Goal: Task Accomplishment & Management: Complete application form

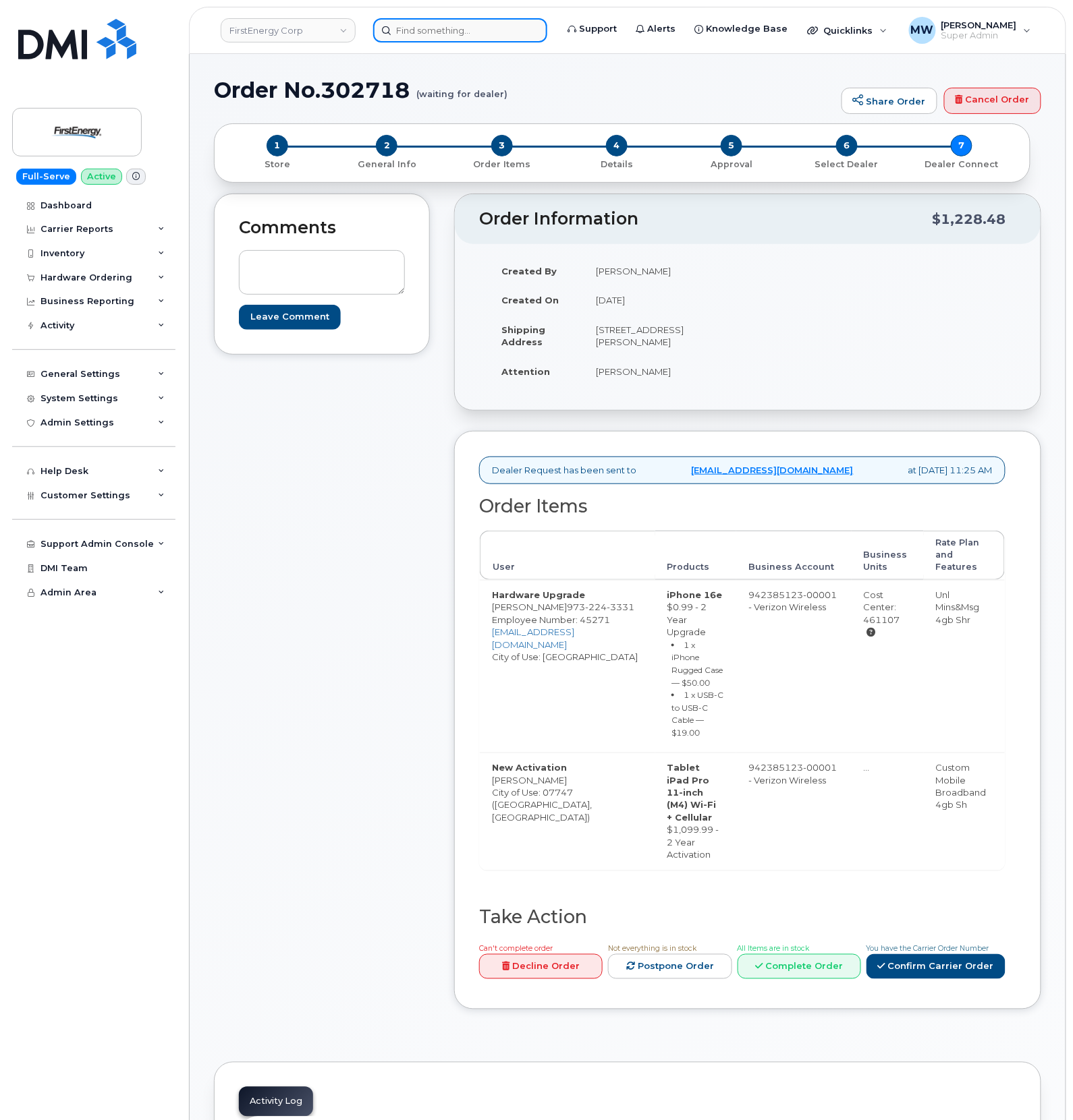
click at [462, 41] on input at bounding box center [460, 30] width 174 height 24
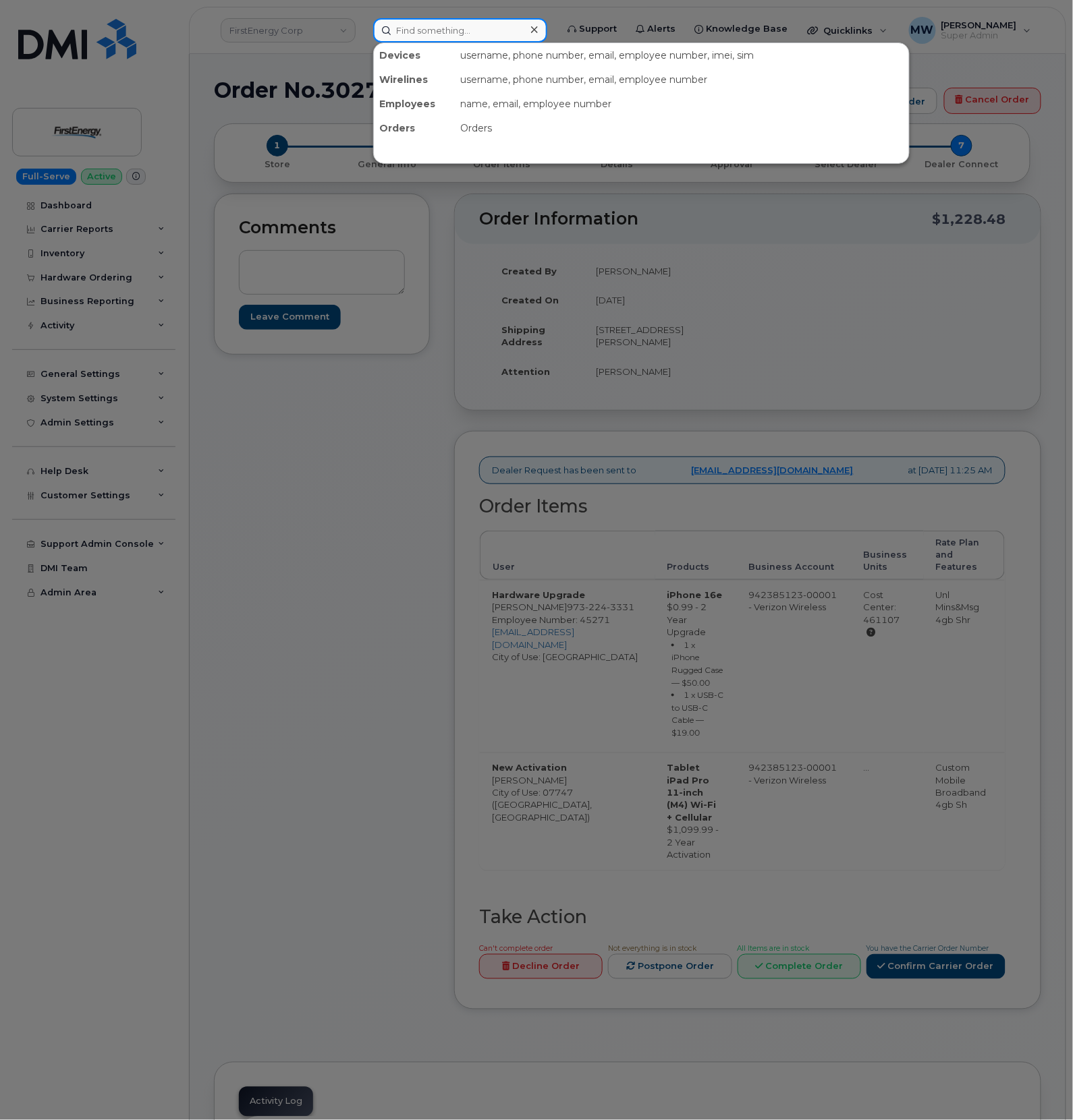
paste input "8643542610"
type input "8643542610"
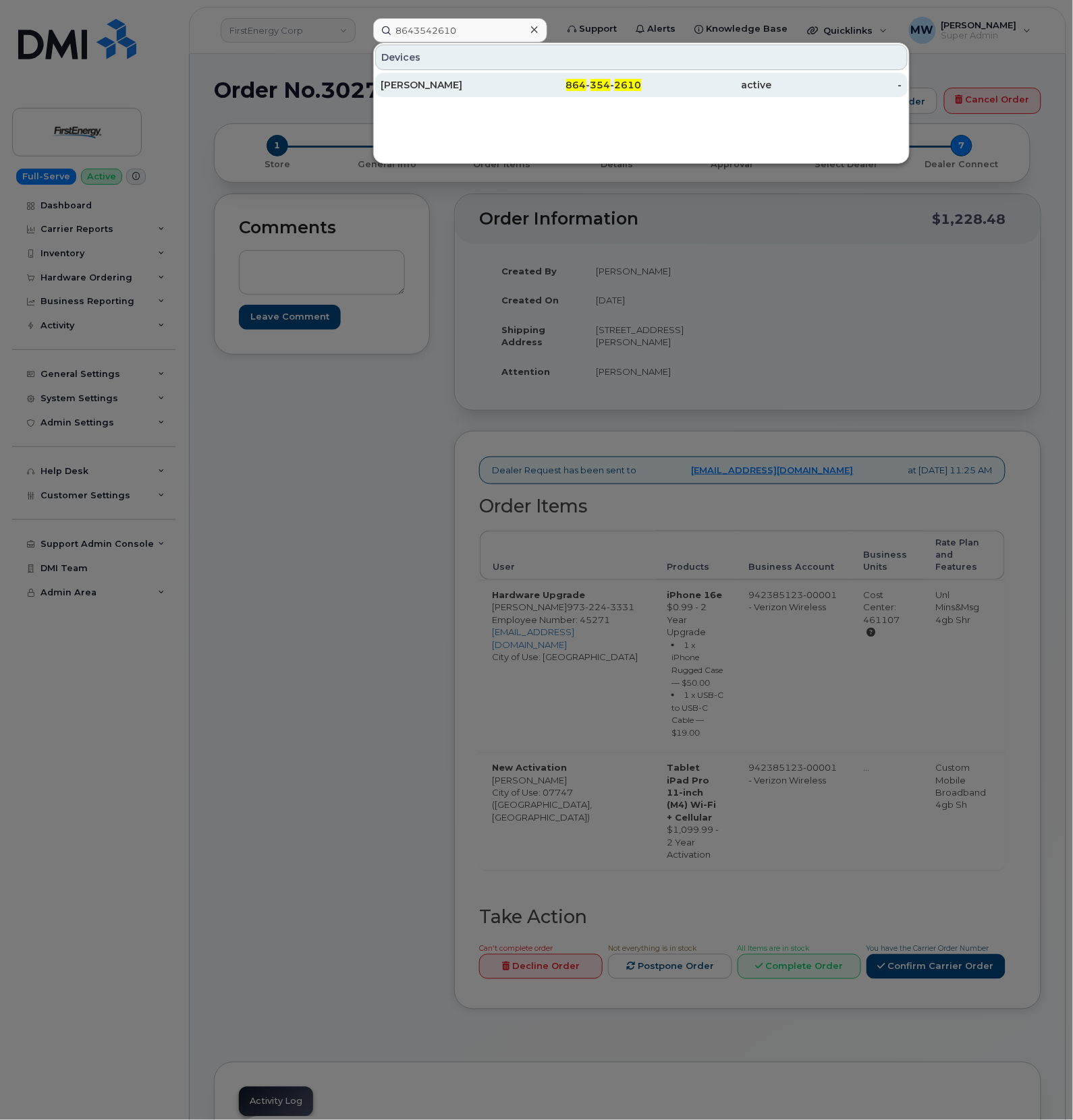
click at [493, 85] on div "Gregory Jackson" at bounding box center [445, 85] width 130 height 13
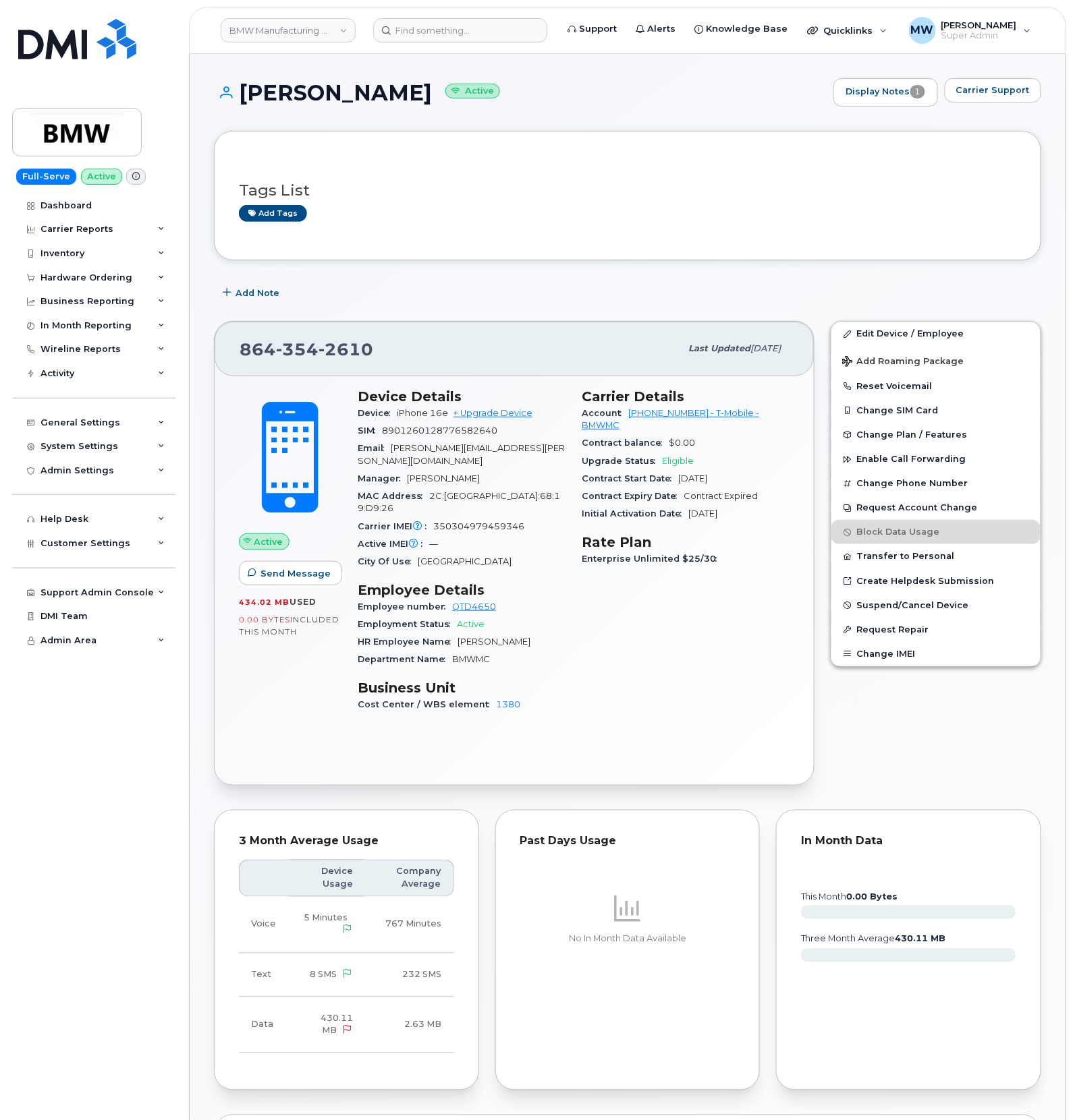
click at [480, 521] on span "350304979459346" at bounding box center [479, 527] width 91 height 10
copy span "350304979459346"
drag, startPoint x: 381, startPoint y: 345, endPoint x: 1, endPoint y: 375, distance: 381.2
click at [246, 363] on div "864 354 2610" at bounding box center [460, 349] width 441 height 28
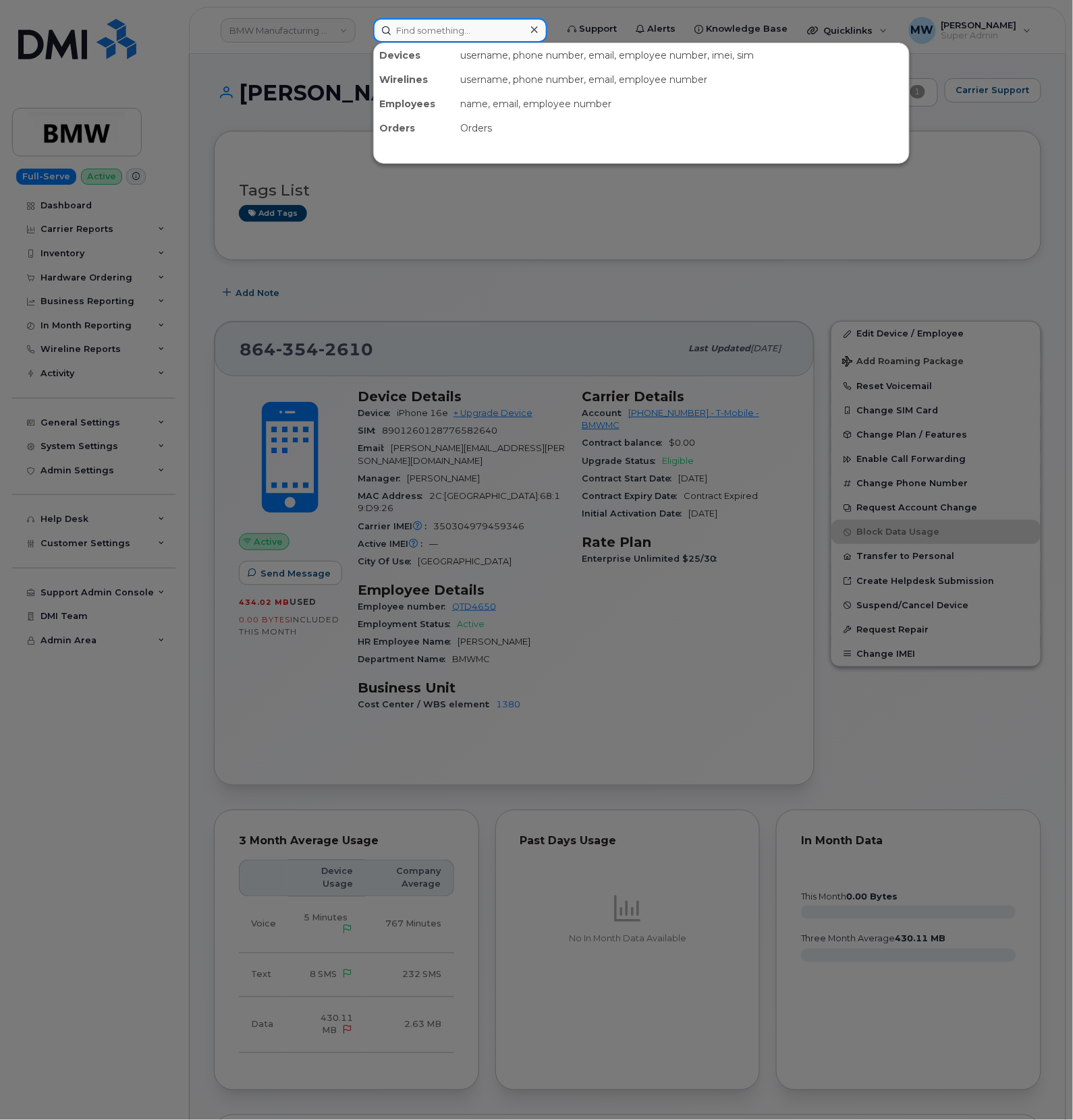
click at [439, 33] on input at bounding box center [460, 30] width 174 height 24
paste input "6467842164"
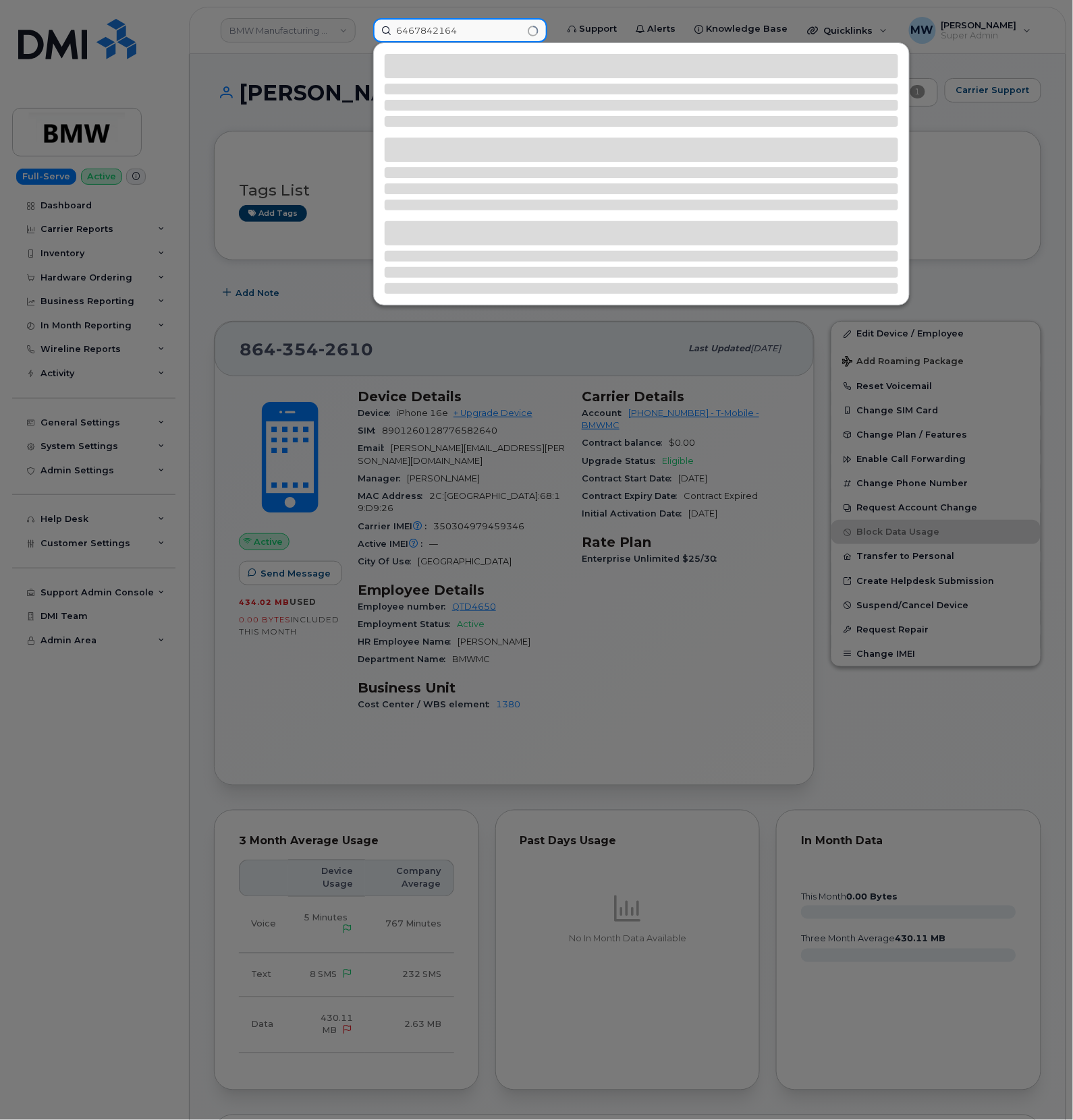
type input "6467842164"
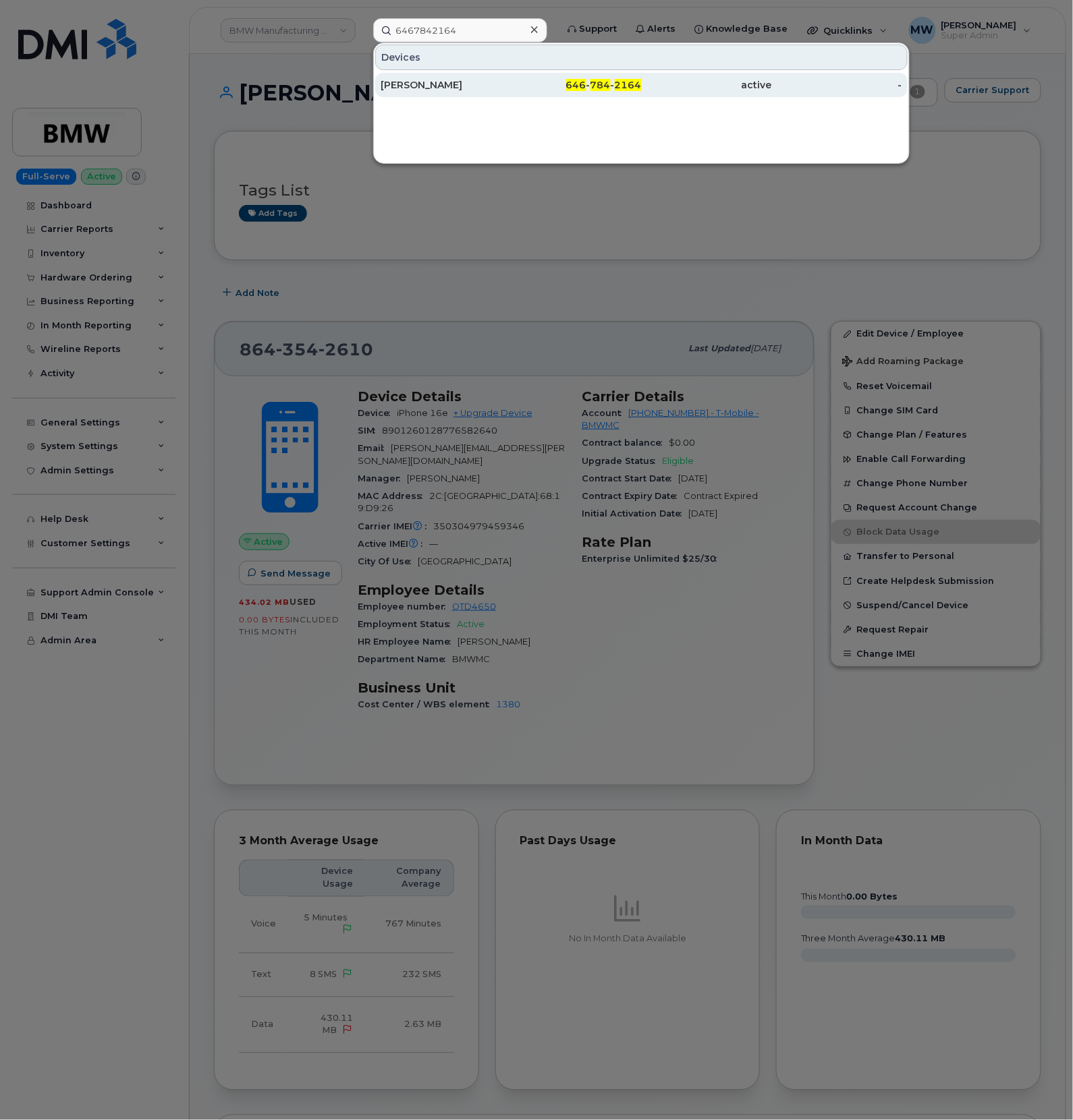
click at [508, 77] on div "Juan Santana" at bounding box center [445, 85] width 130 height 24
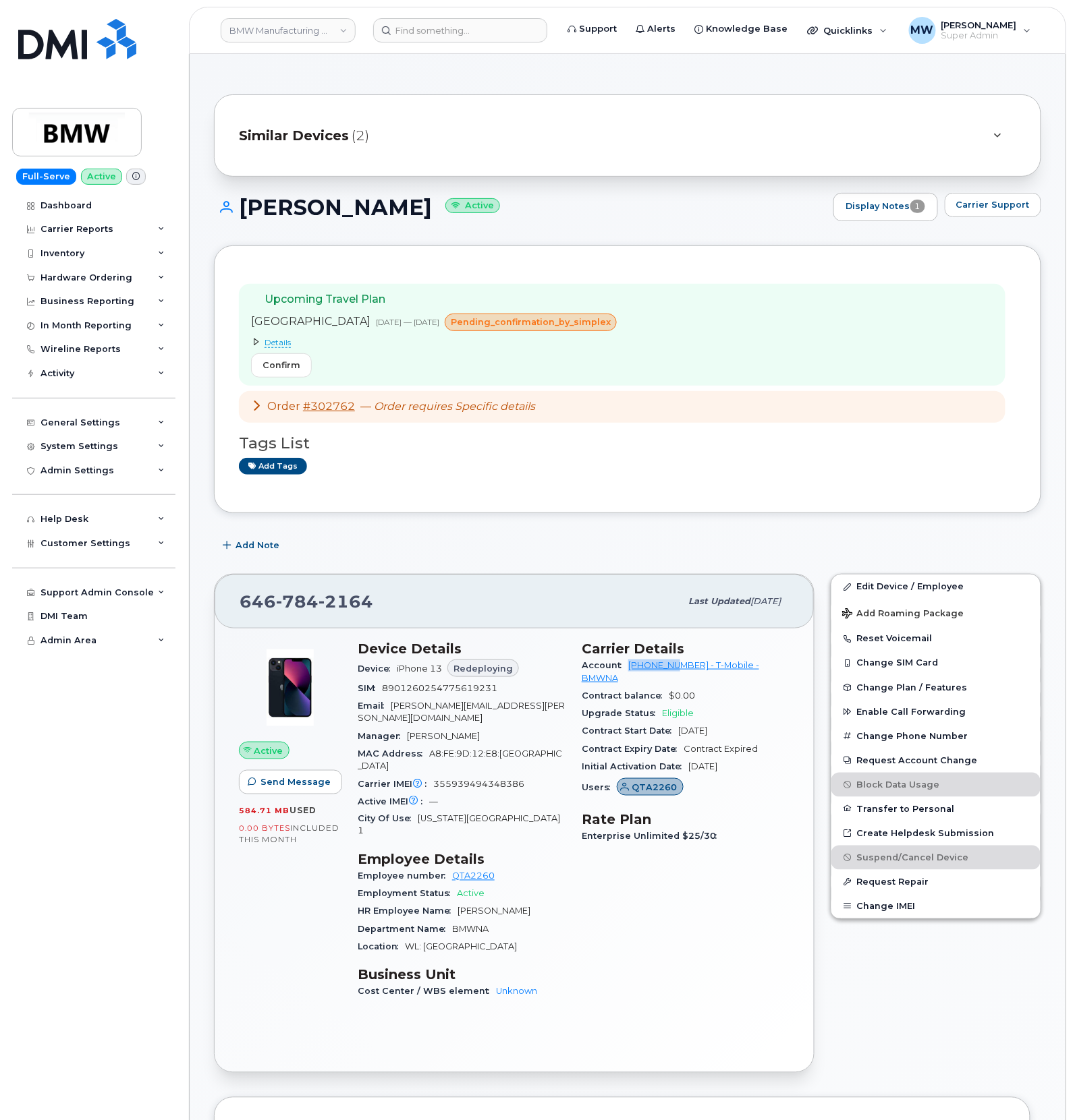
drag, startPoint x: 626, startPoint y: 673, endPoint x: 681, endPoint y: 672, distance: 55.0
click at [681, 672] on div "Account 973767968 - T-Mobile - BMWNA" at bounding box center [686, 672] width 208 height 30
copy link "973767968"
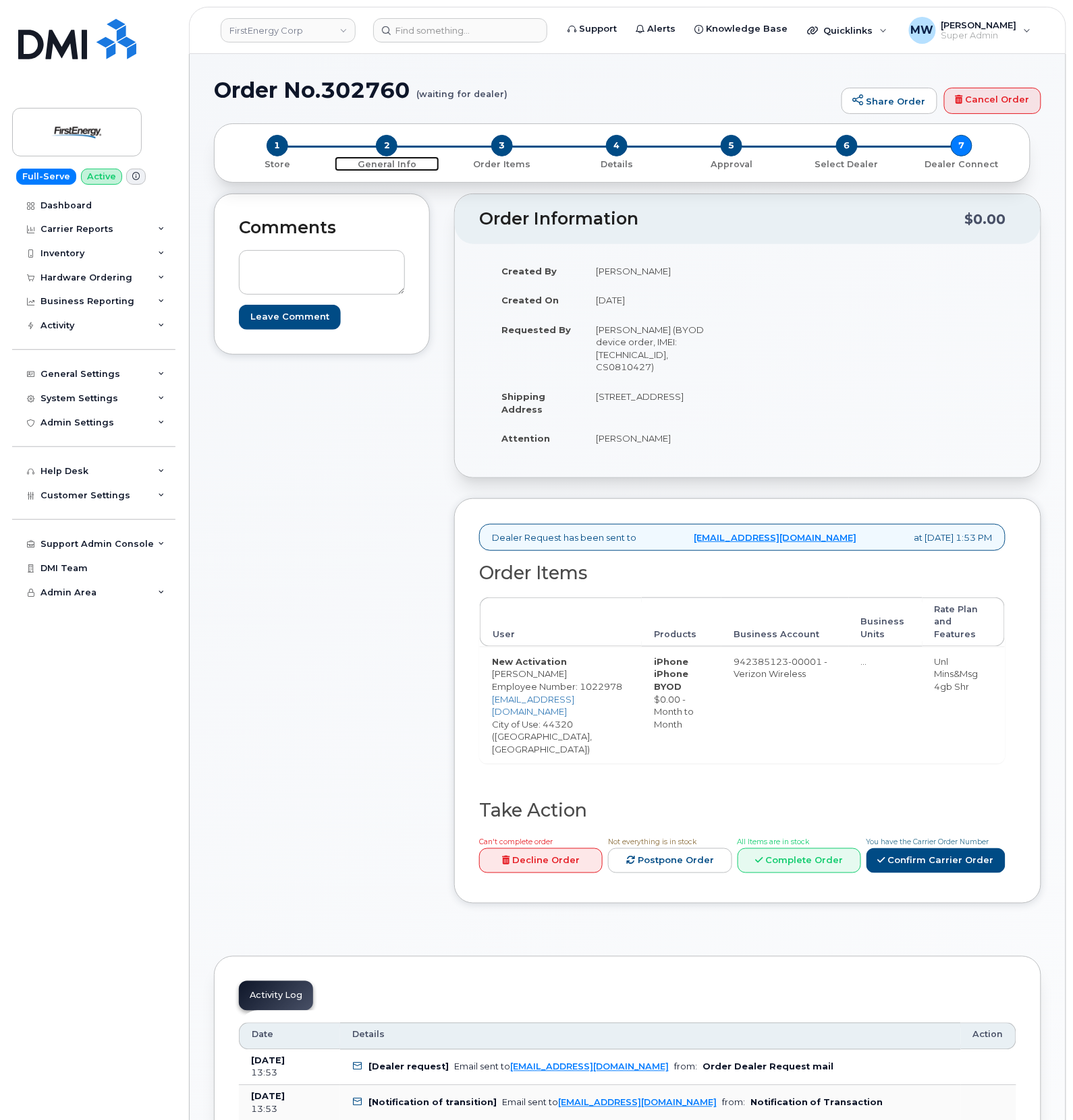
click at [390, 151] on span "2" at bounding box center [386, 145] width 22 height 22
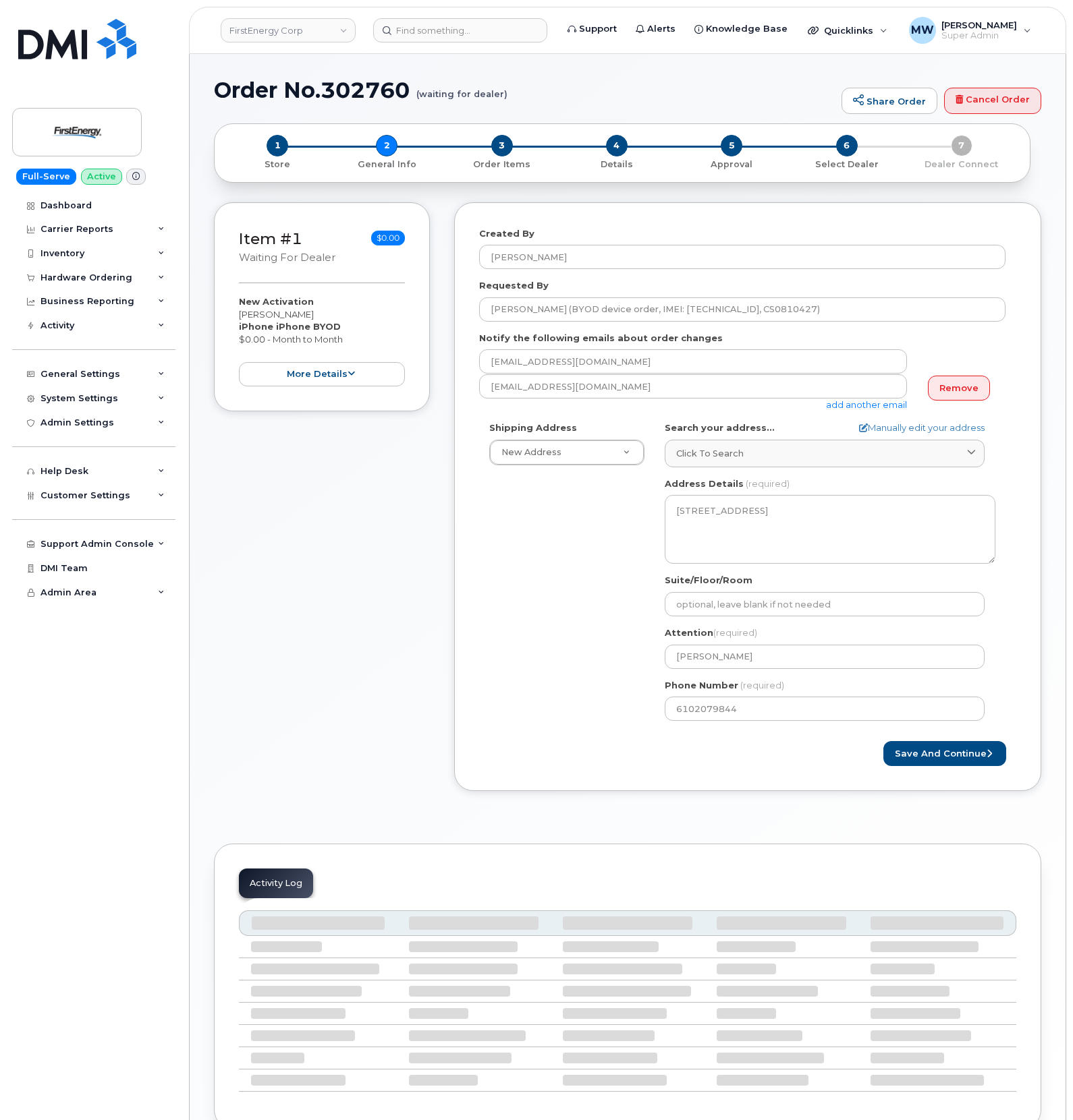
select select
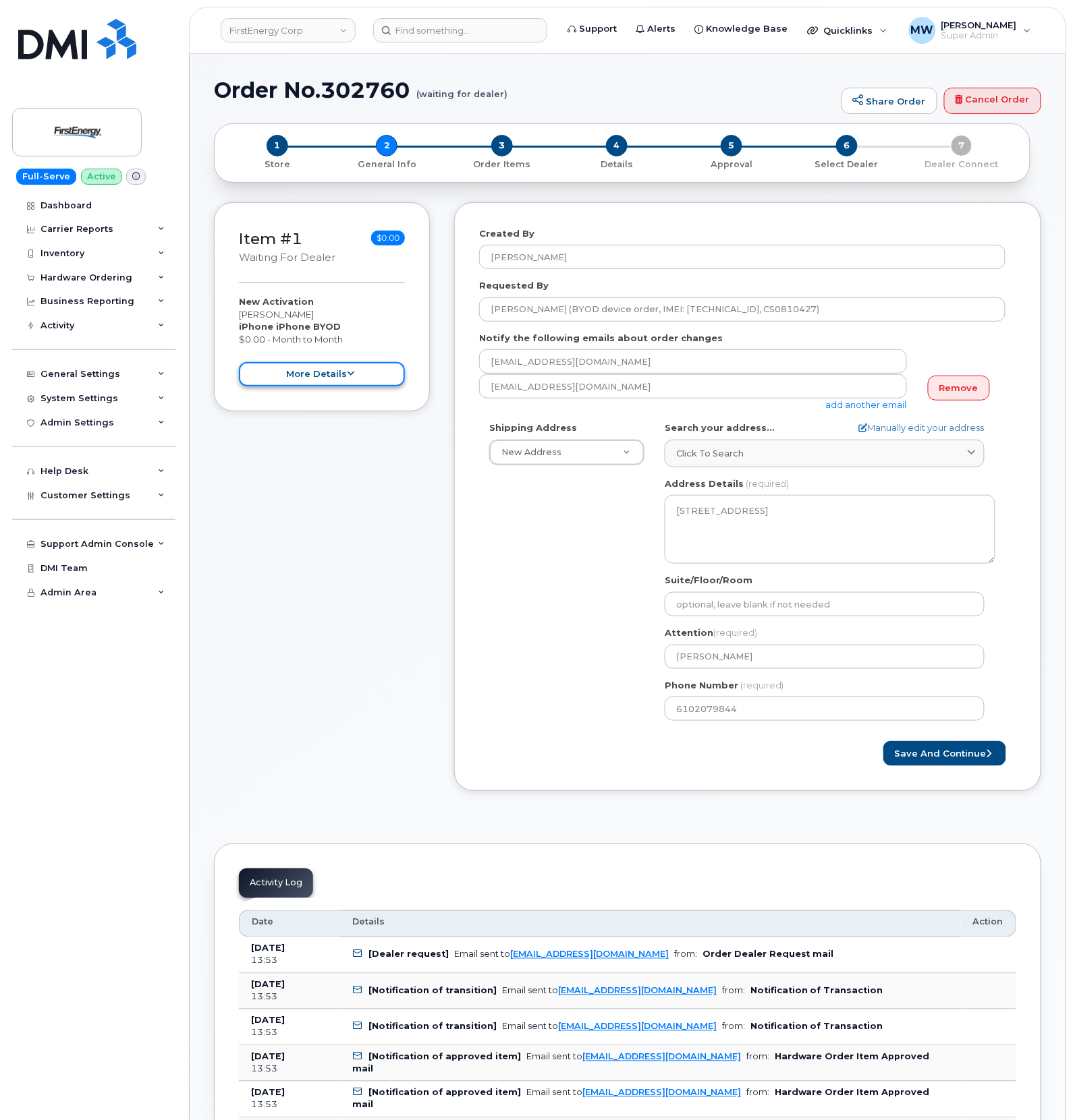
click at [298, 373] on button "more details" at bounding box center [322, 375] width 166 height 25
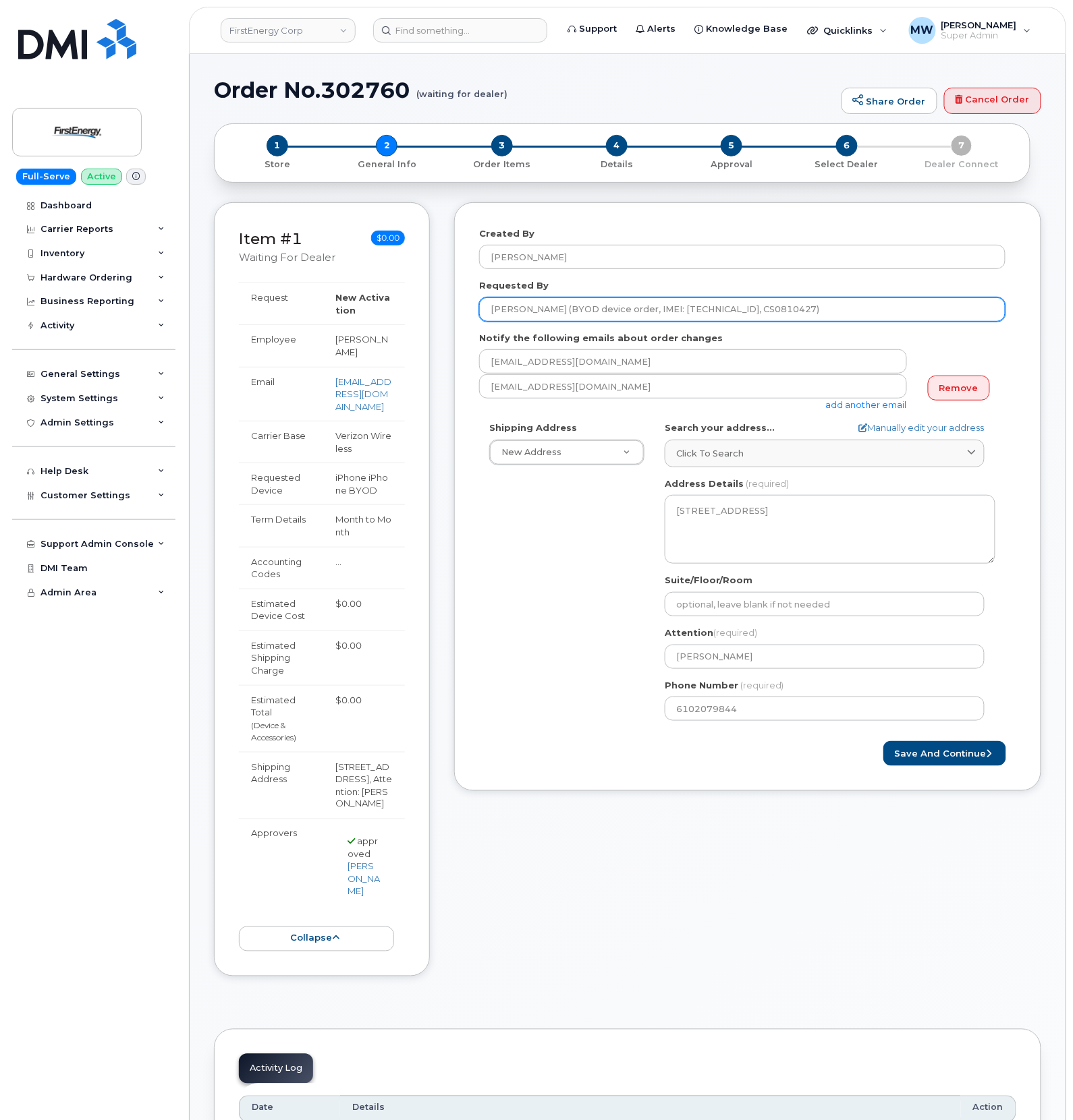
click at [819, 314] on input "[PERSON_NAME] (BYOD device order, IMEI: [TECHNICAL_ID], CS0810427)" at bounding box center [742, 309] width 526 height 24
drag, startPoint x: 761, startPoint y: 306, endPoint x: 651, endPoint y: 305, distance: 110.0
click at [651, 305] on input "[PERSON_NAME] (BYOD device order, IMEI: [TECHNICAL_ID], CS0810427)" at bounding box center [742, 309] width 526 height 24
click at [761, 306] on input "[PERSON_NAME] (BYOD device order, IMEI: [TECHNICAL_ID], CS0810427)" at bounding box center [742, 309] width 526 height 24
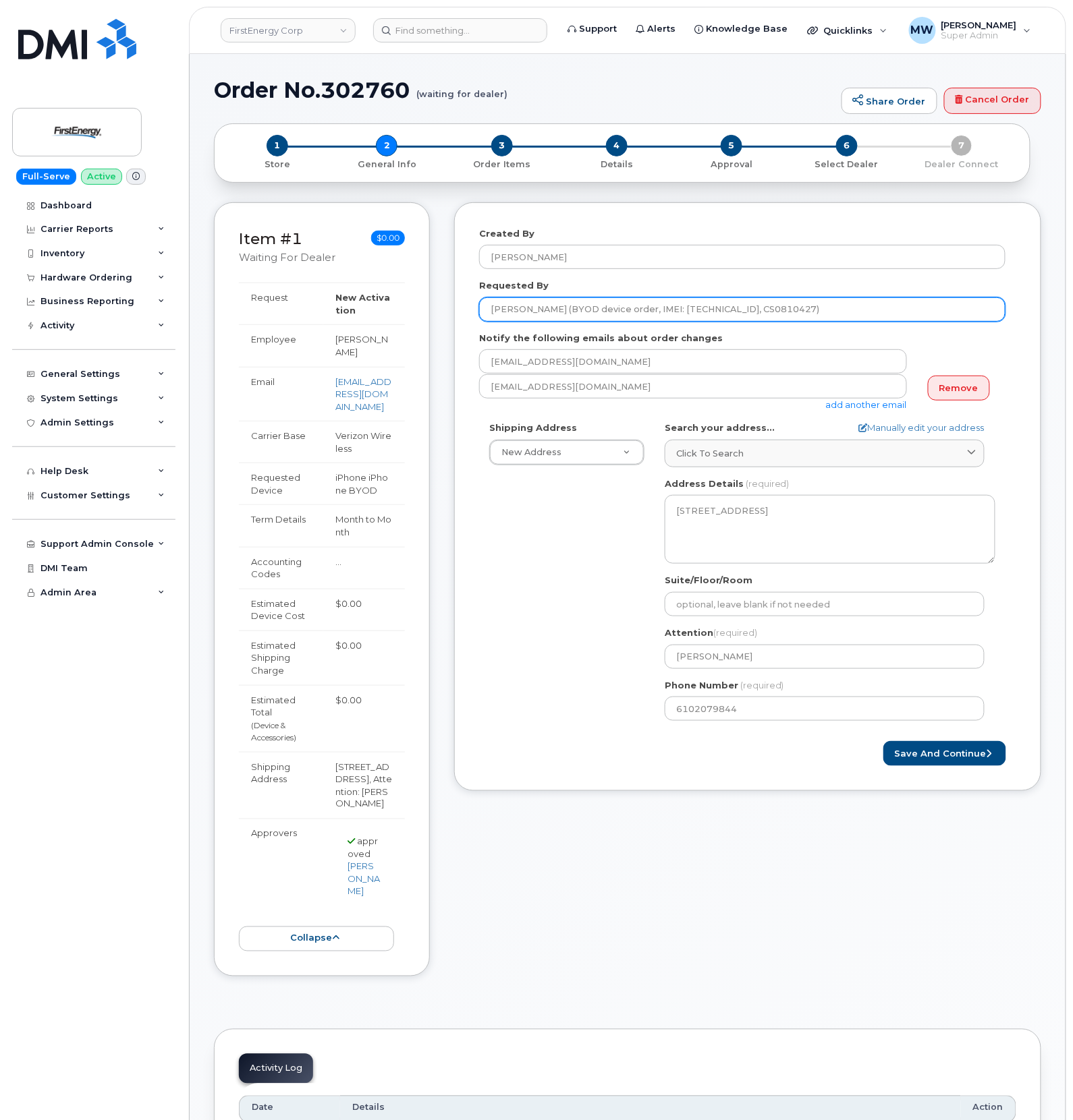
drag, startPoint x: 764, startPoint y: 308, endPoint x: 649, endPoint y: 310, distance: 115.0
click at [649, 310] on input "[PERSON_NAME] (BYOD device order, IMEI: [TECHNICAL_ID], CS0810427)" at bounding box center [742, 309] width 526 height 24
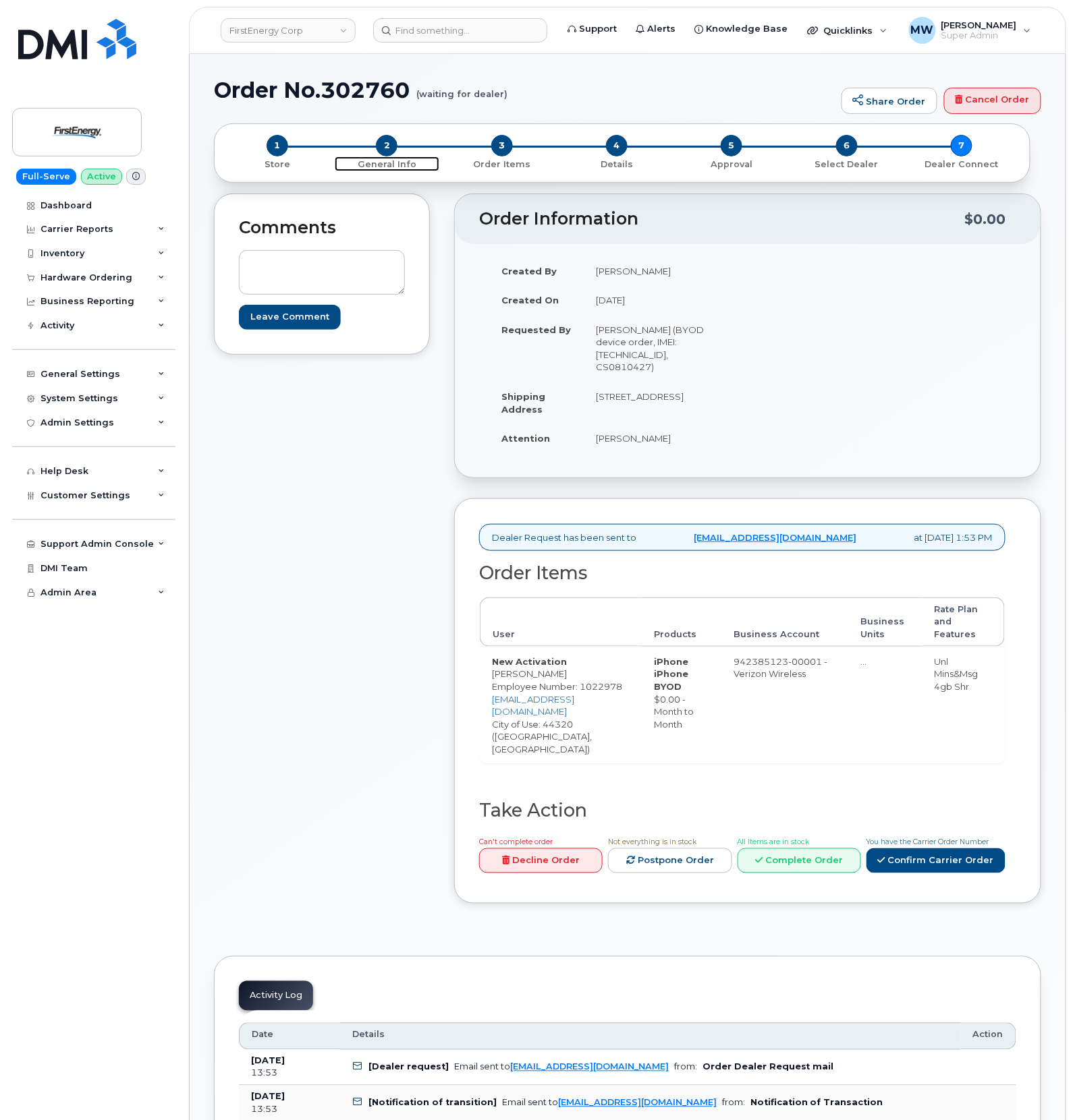
click at [402, 157] on span "General Info" at bounding box center [387, 163] width 104 height 14
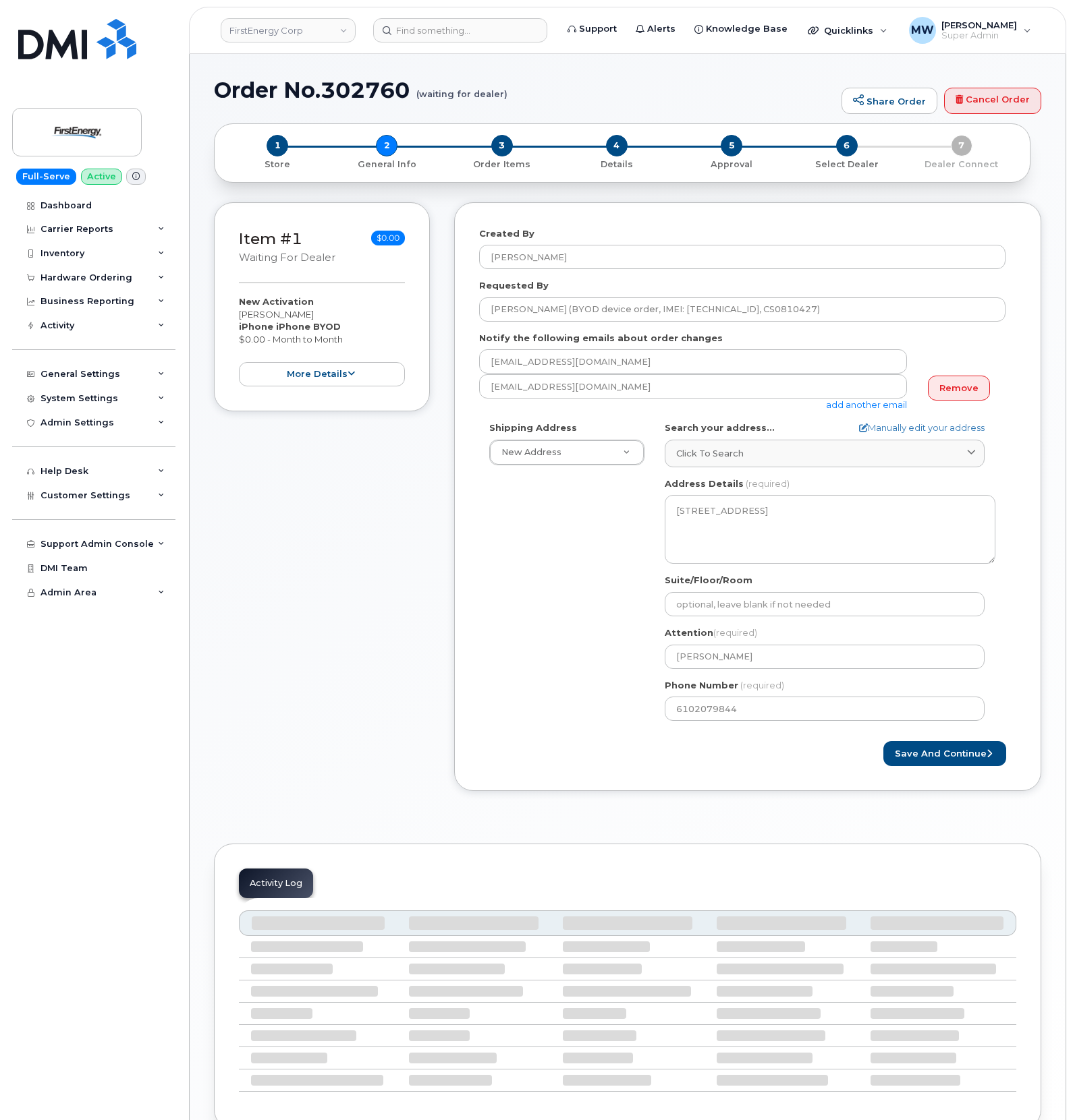
select select
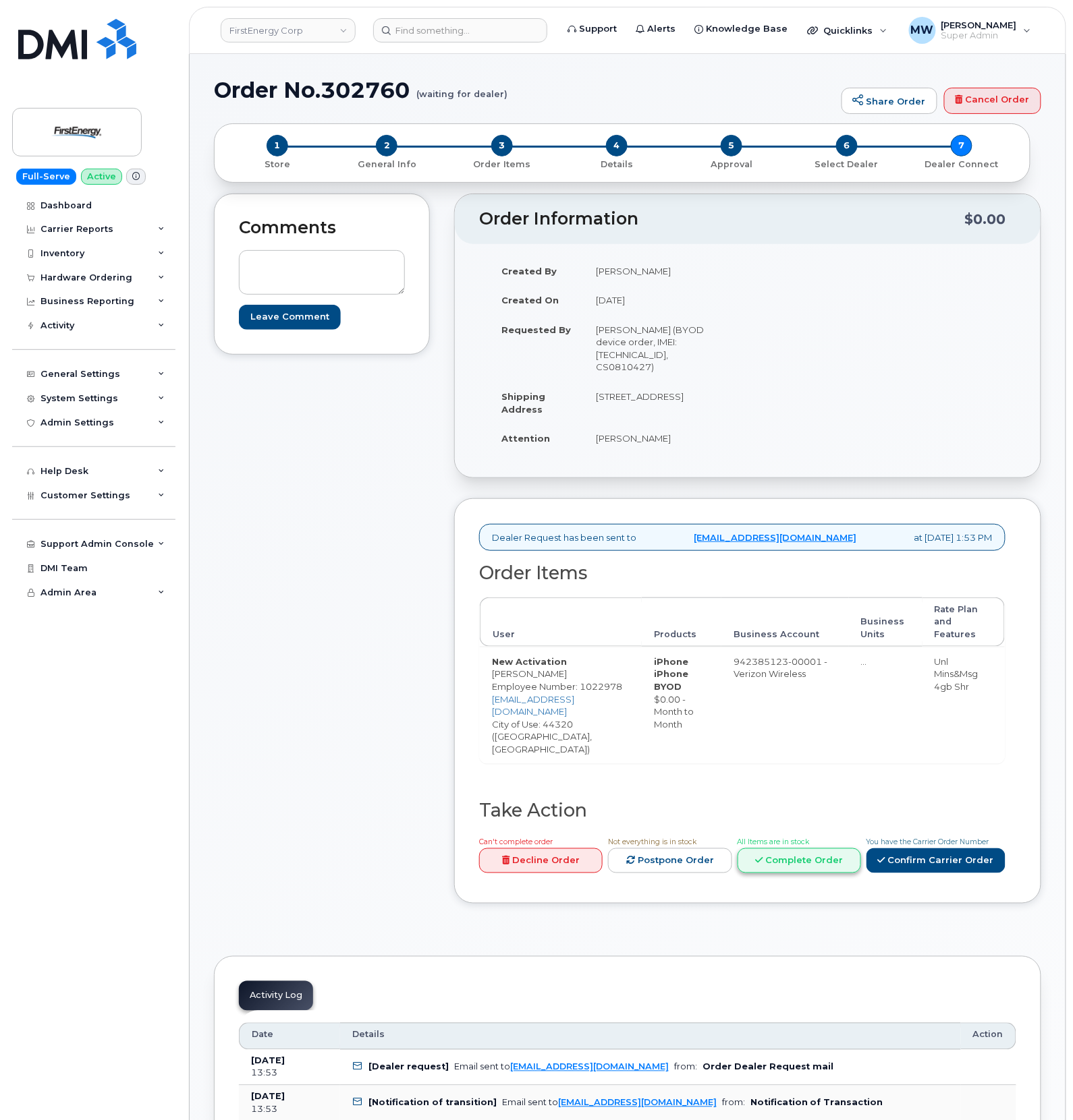
click at [828, 852] on link "Complete Order" at bounding box center [799, 861] width 123 height 25
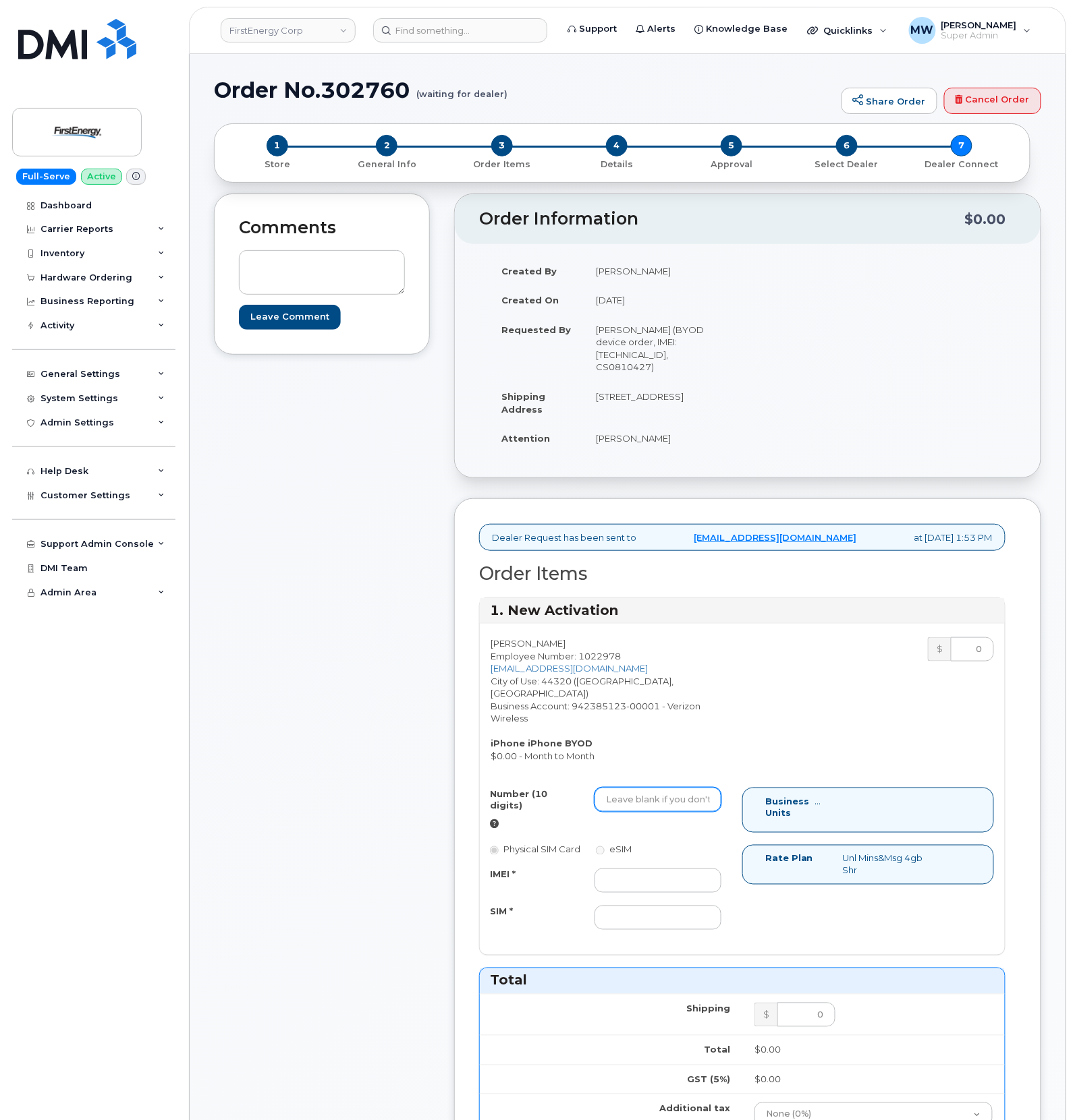
drag, startPoint x: 670, startPoint y: 807, endPoint x: 785, endPoint y: 761, distance: 123.9
click at [672, 808] on input "Number (10 digits)" at bounding box center [657, 800] width 127 height 24
paste input "531-267-9048"
type input "5312679048"
click at [656, 870] on div "Number (10 digits) 5312679048 Physical SIM Card eSIM IMEI * SIM *" at bounding box center [611, 865] width 263 height 155
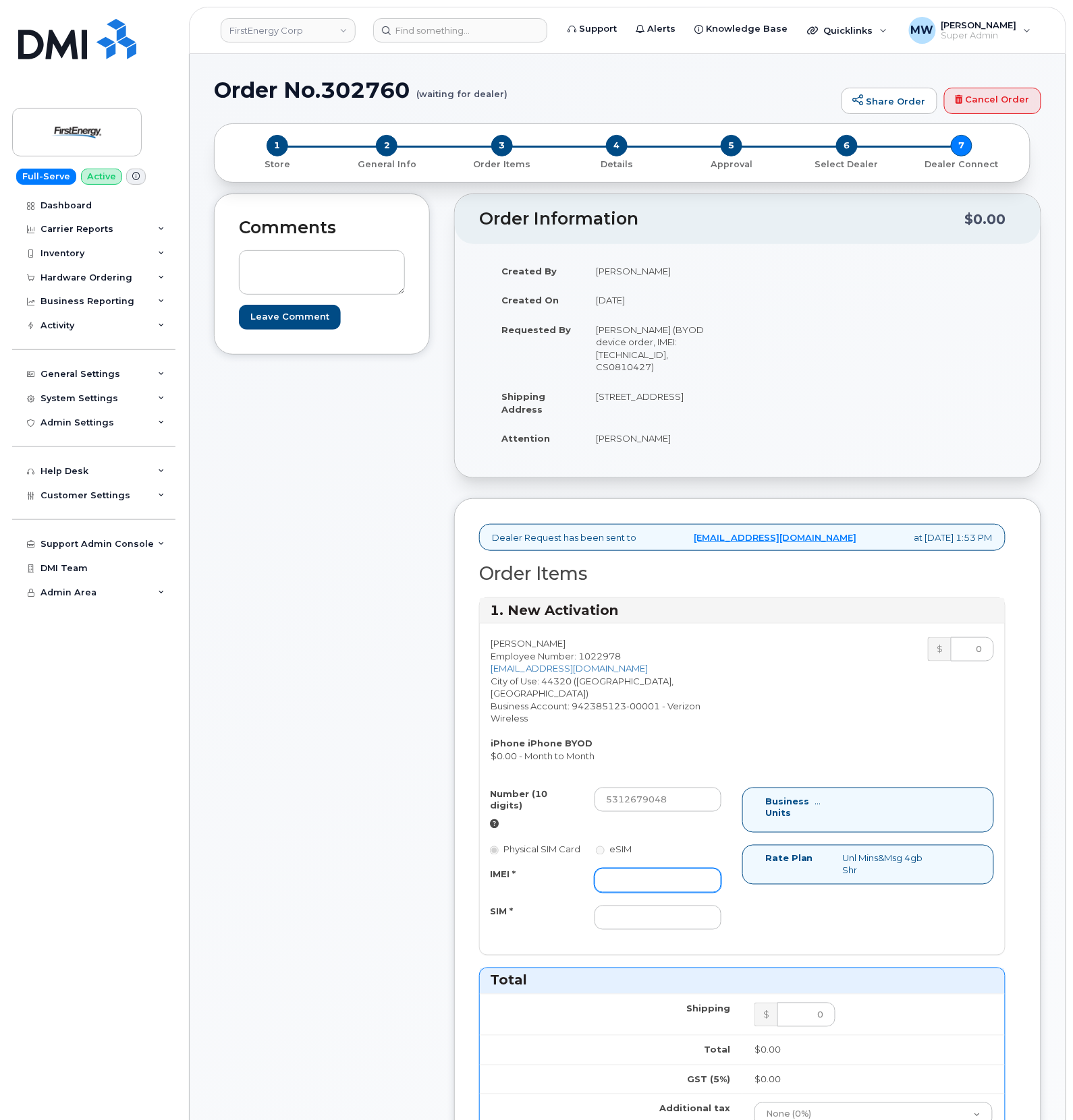
click at [657, 877] on input "IMEI *" at bounding box center [657, 880] width 127 height 24
paste input "358245527669963"
type input "358245527669963"
click at [686, 934] on div "Number (10 digits) 5312679048 Physical SIM Card eSIM IMEI * 358245527669963 SIM…" at bounding box center [611, 865] width 263 height 155
drag, startPoint x: 683, startPoint y: 924, endPoint x: 699, endPoint y: 907, distance: 23.3
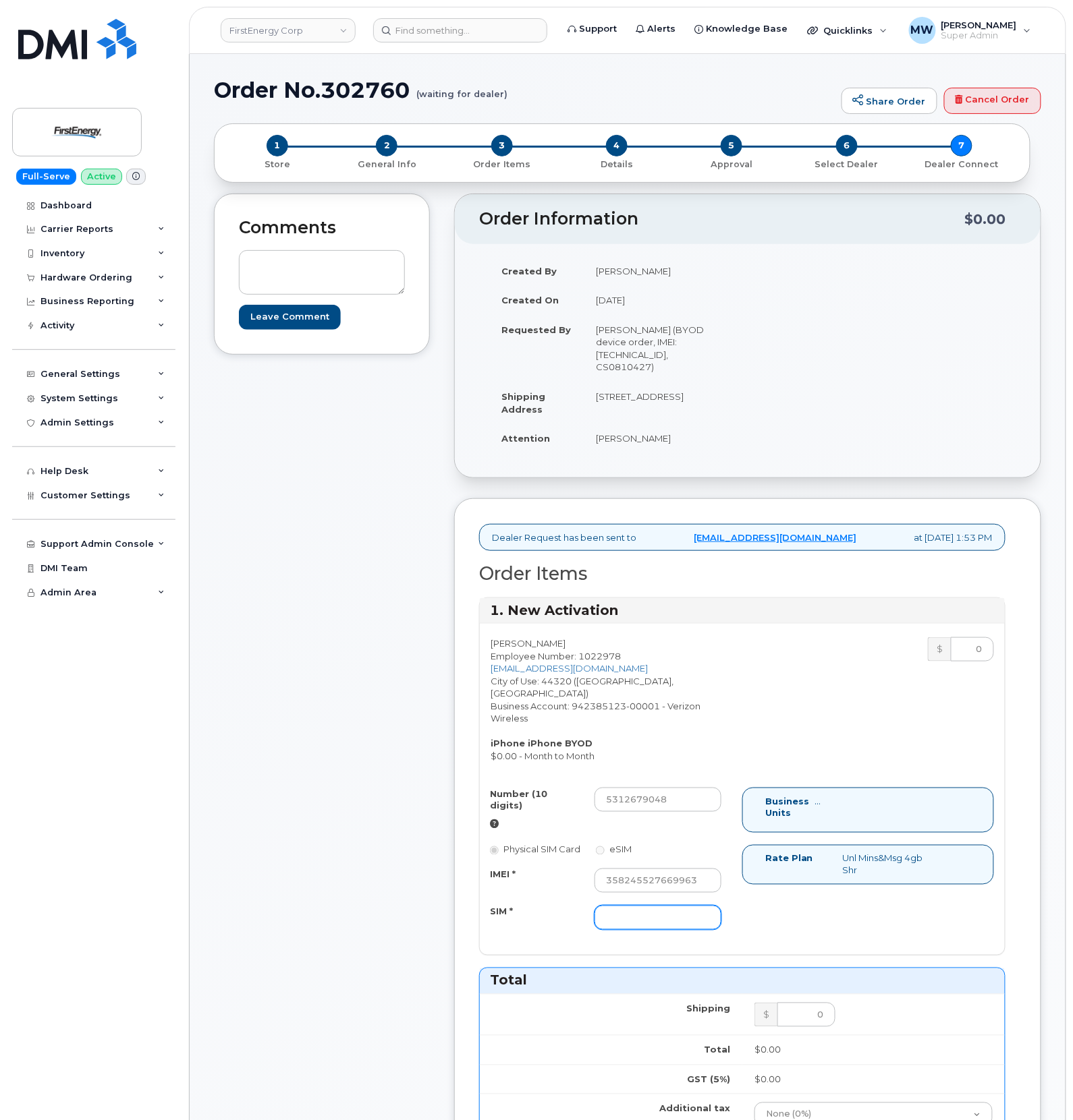
click at [683, 924] on input "SIM *" at bounding box center [657, 918] width 127 height 24
paste input "89148000012723104465"
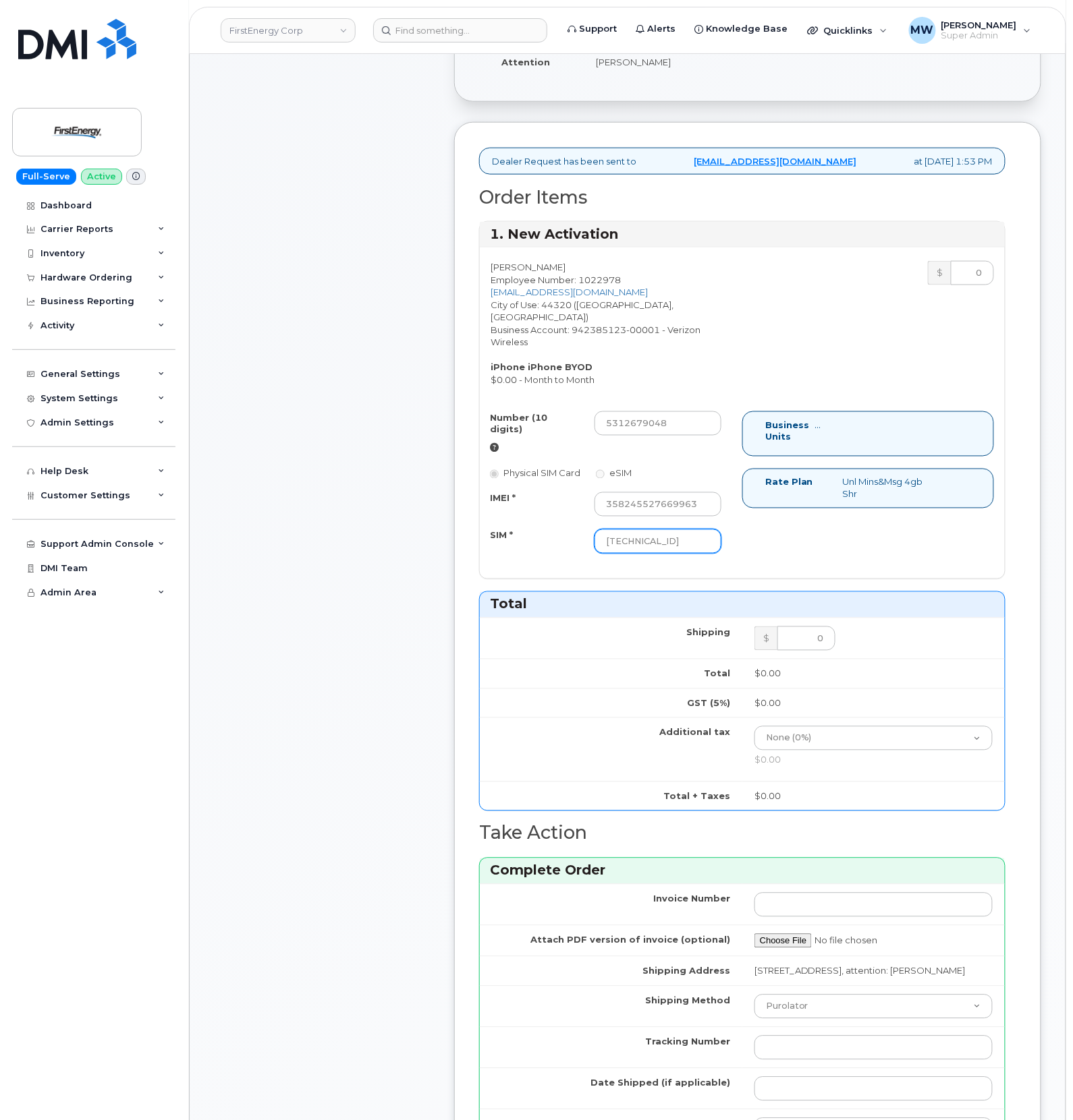
scroll to position [539, 0]
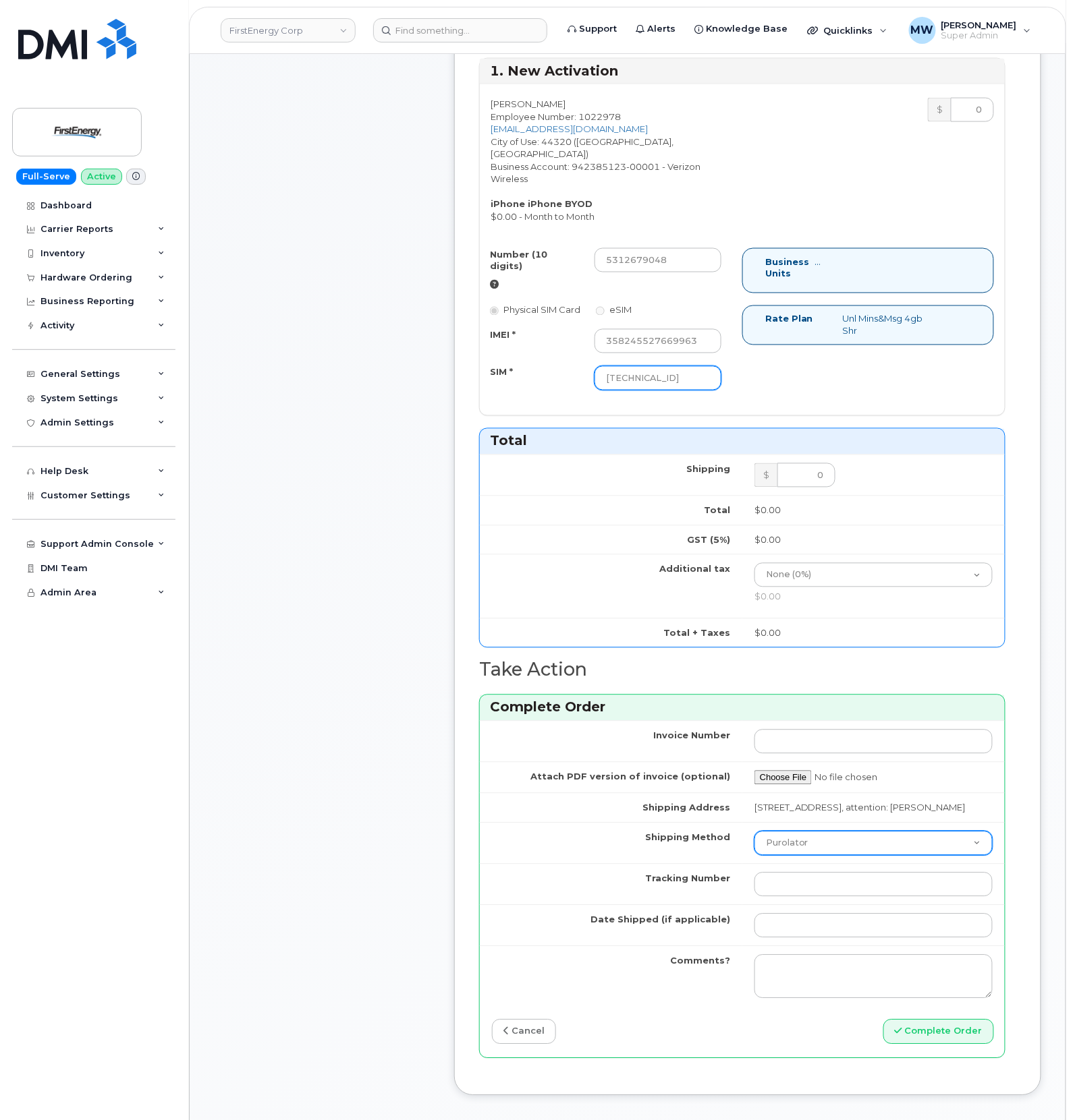
type input "89148000012723104465"
drag, startPoint x: 819, startPoint y: 862, endPoint x: 802, endPoint y: 856, distance: 18.0
click at [819, 856] on select "Purolator UPS FedEx Canada Post Courier Other Drop Off Pick Up" at bounding box center [873, 843] width 238 height 24
select select "UPS"
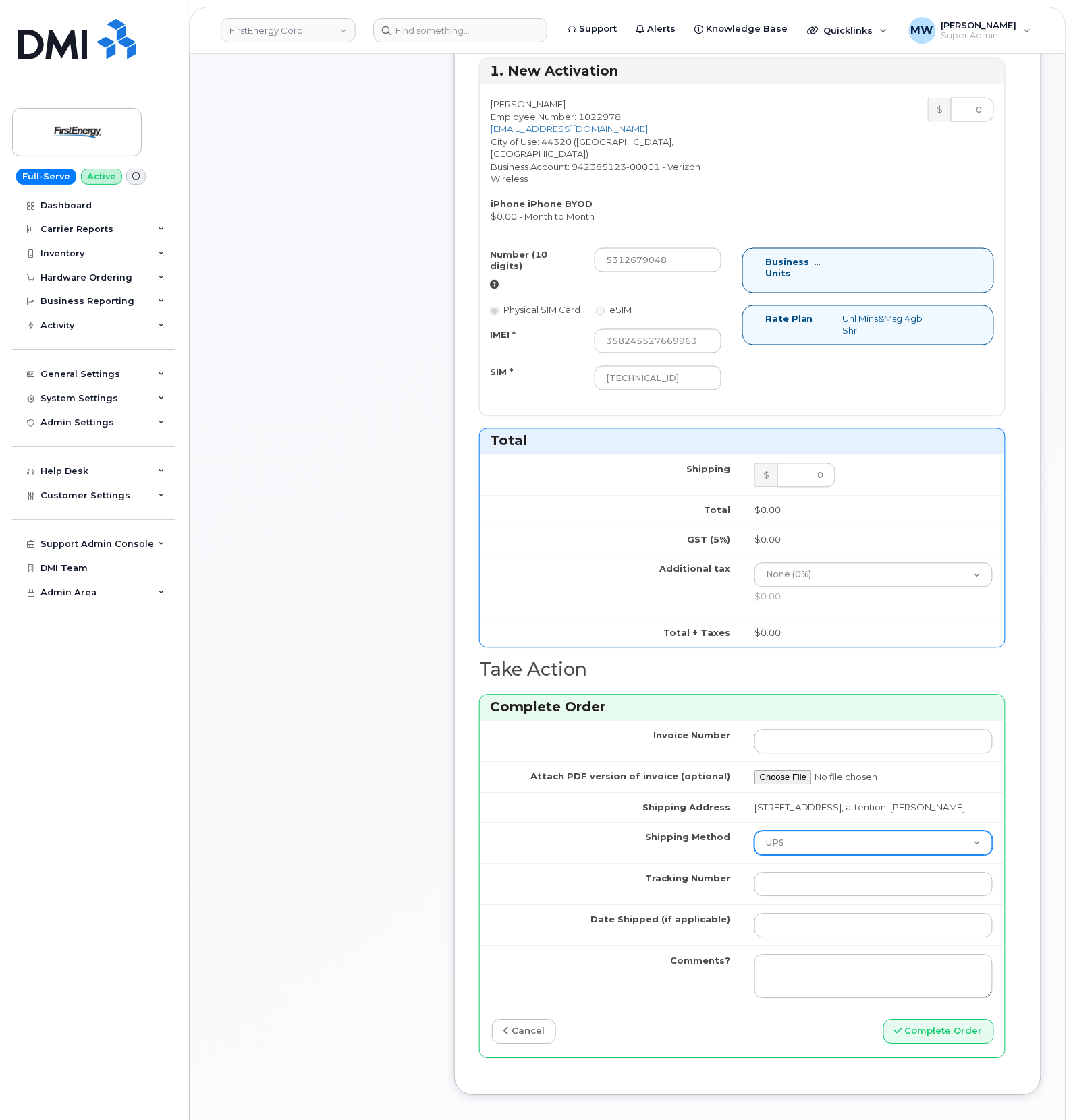
click at [754, 849] on select "Purolator UPS FedEx Canada Post Courier Other Drop Off Pick Up" at bounding box center [873, 843] width 238 height 24
click at [836, 892] on input "Tracking Number" at bounding box center [873, 884] width 238 height 24
type input "1"
click at [850, 938] on input "Date Shipped (if applicable)" at bounding box center [873, 926] width 238 height 24
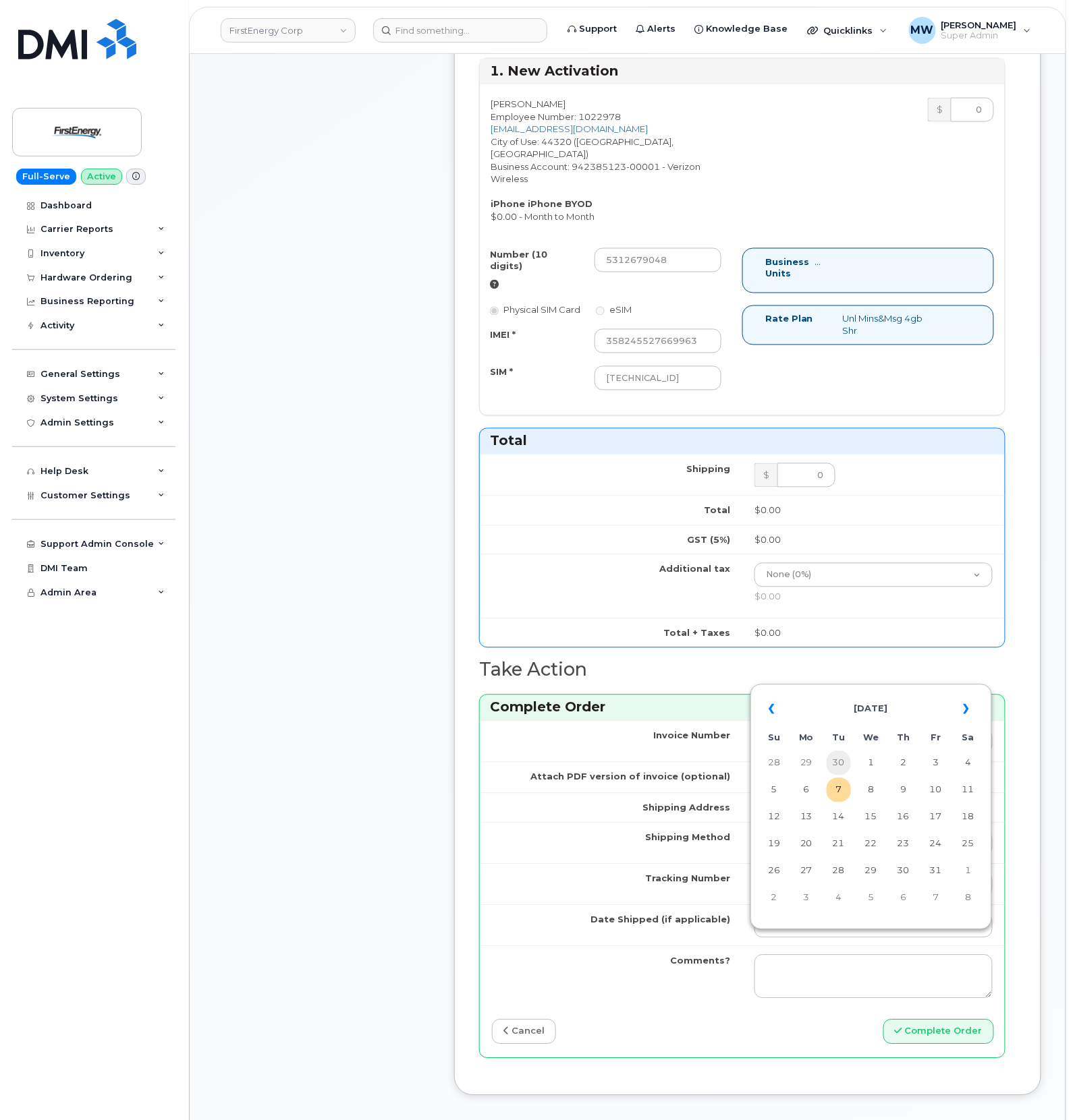
click at [836, 769] on td "30" at bounding box center [839, 763] width 24 height 24
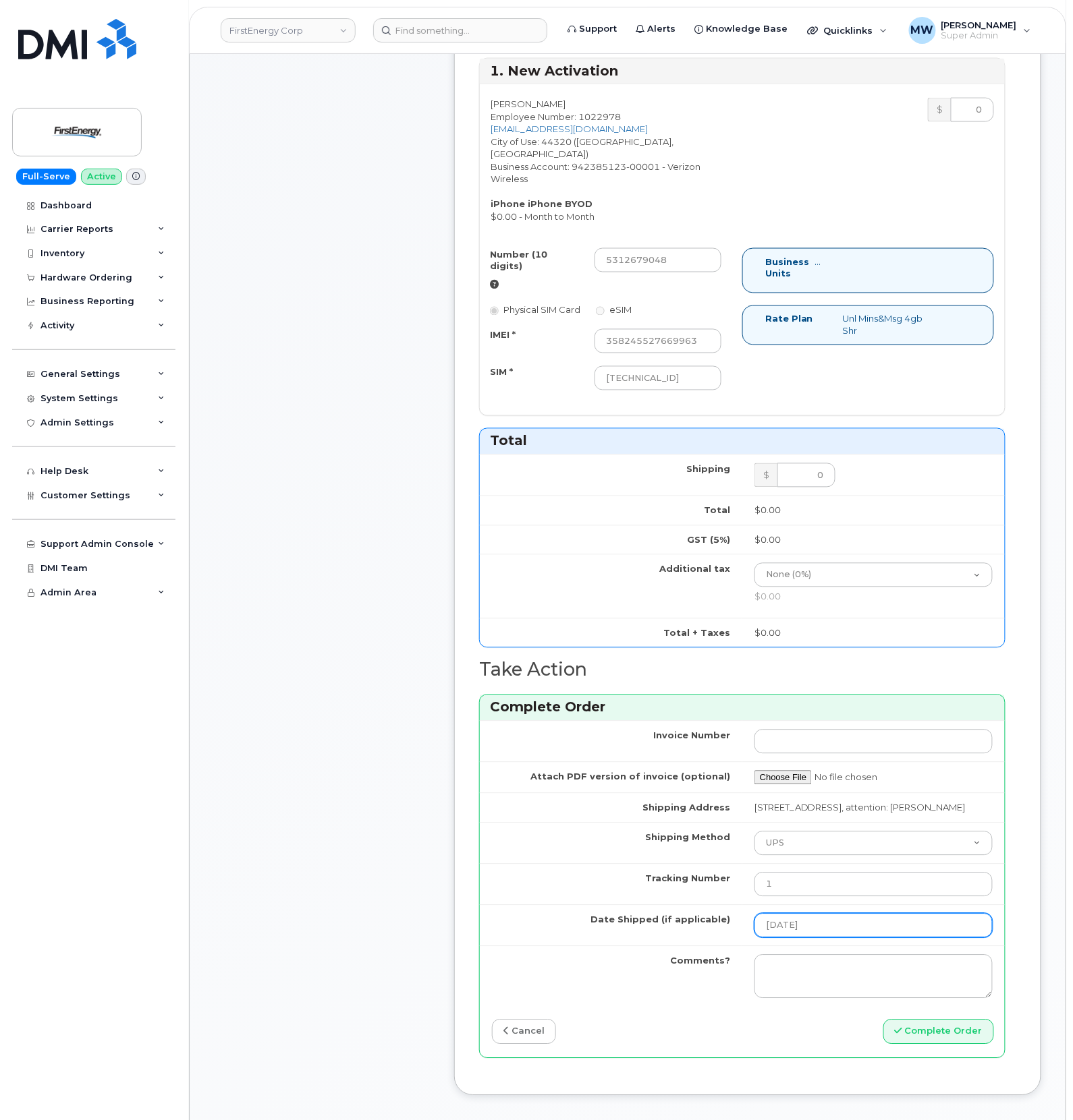
click at [828, 938] on input "2025-09-30" at bounding box center [873, 926] width 238 height 24
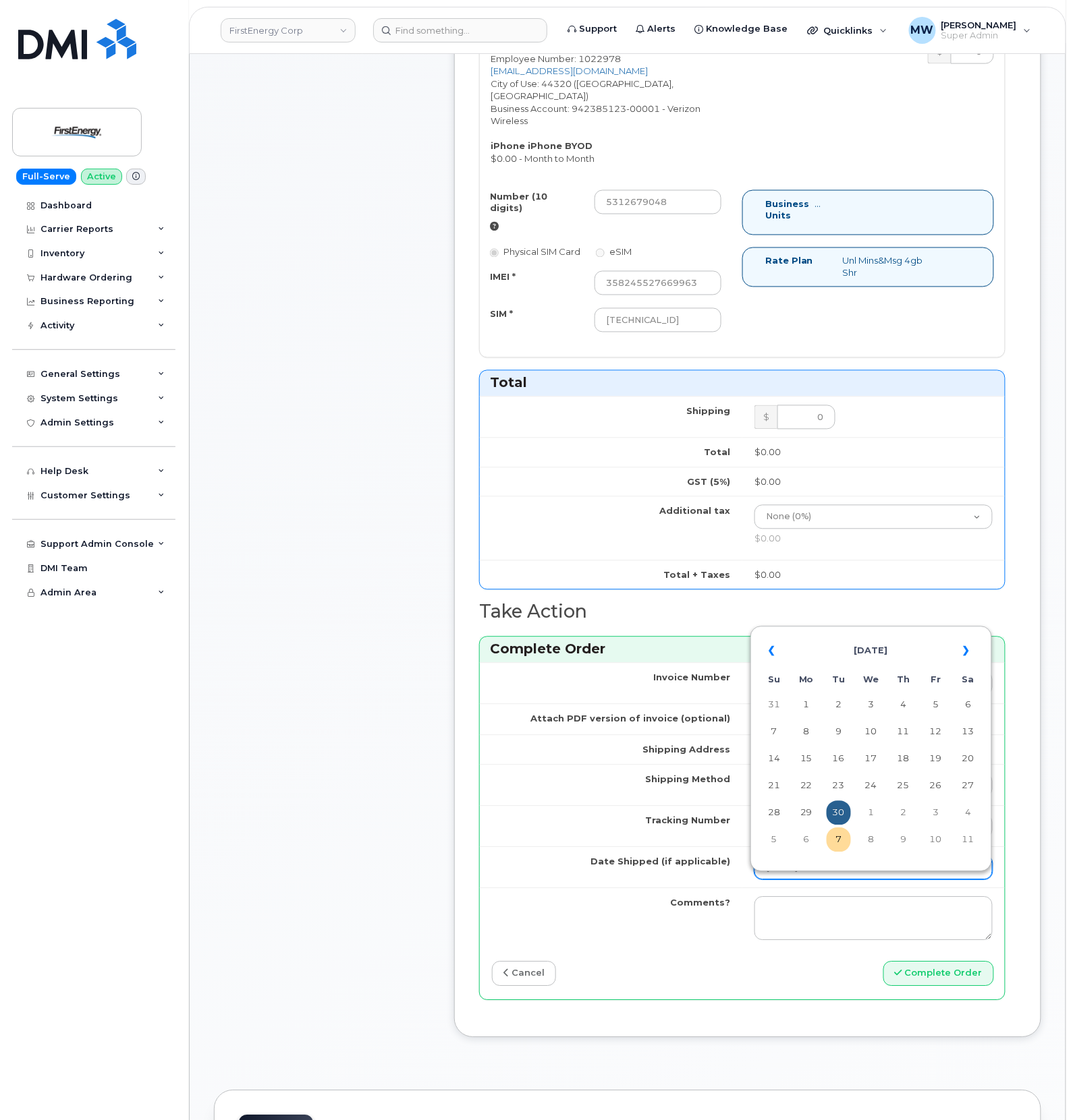
scroll to position [629, 0]
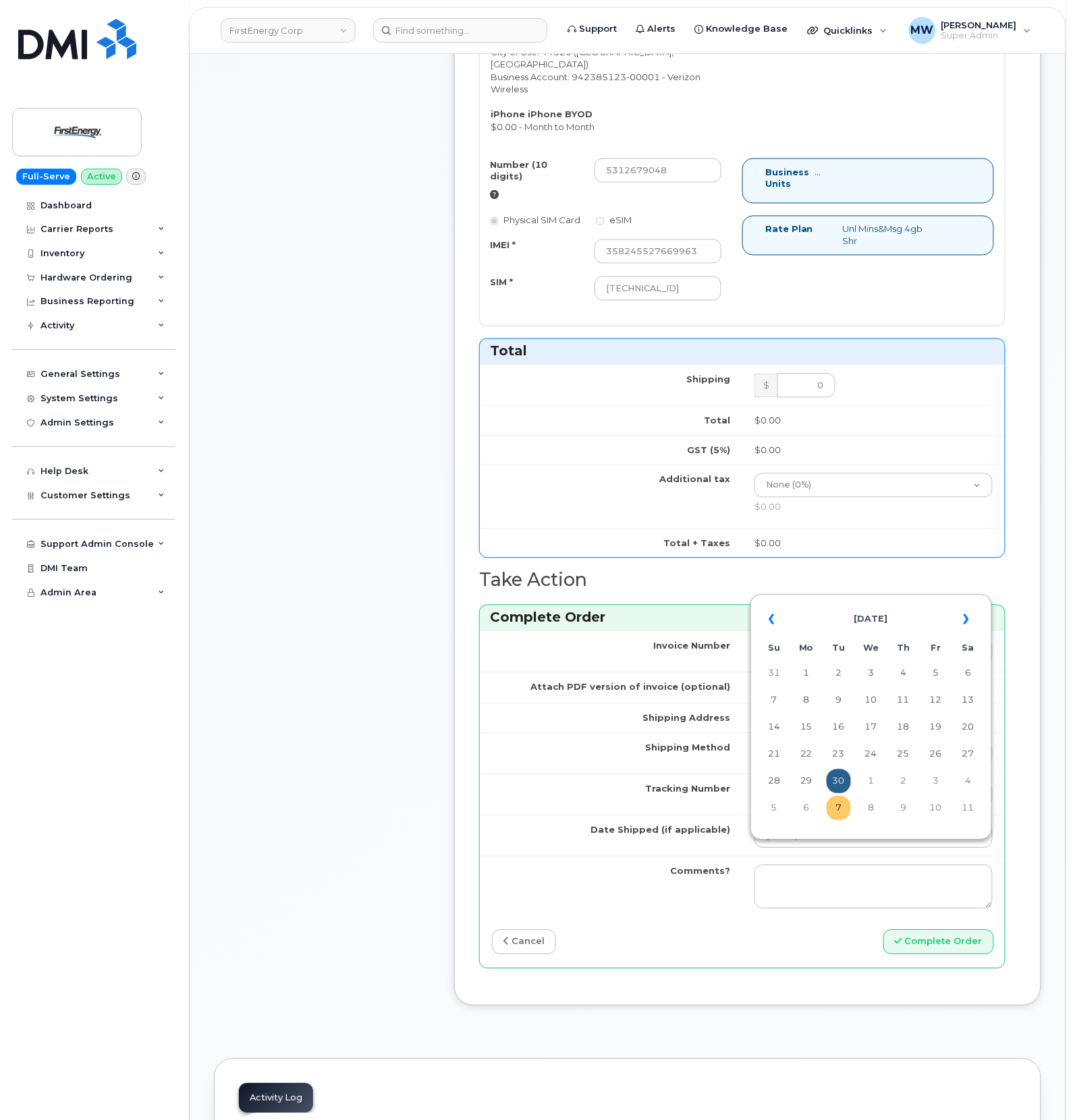
click at [840, 810] on td "7" at bounding box center [839, 808] width 24 height 24
type input "2025-10-07"
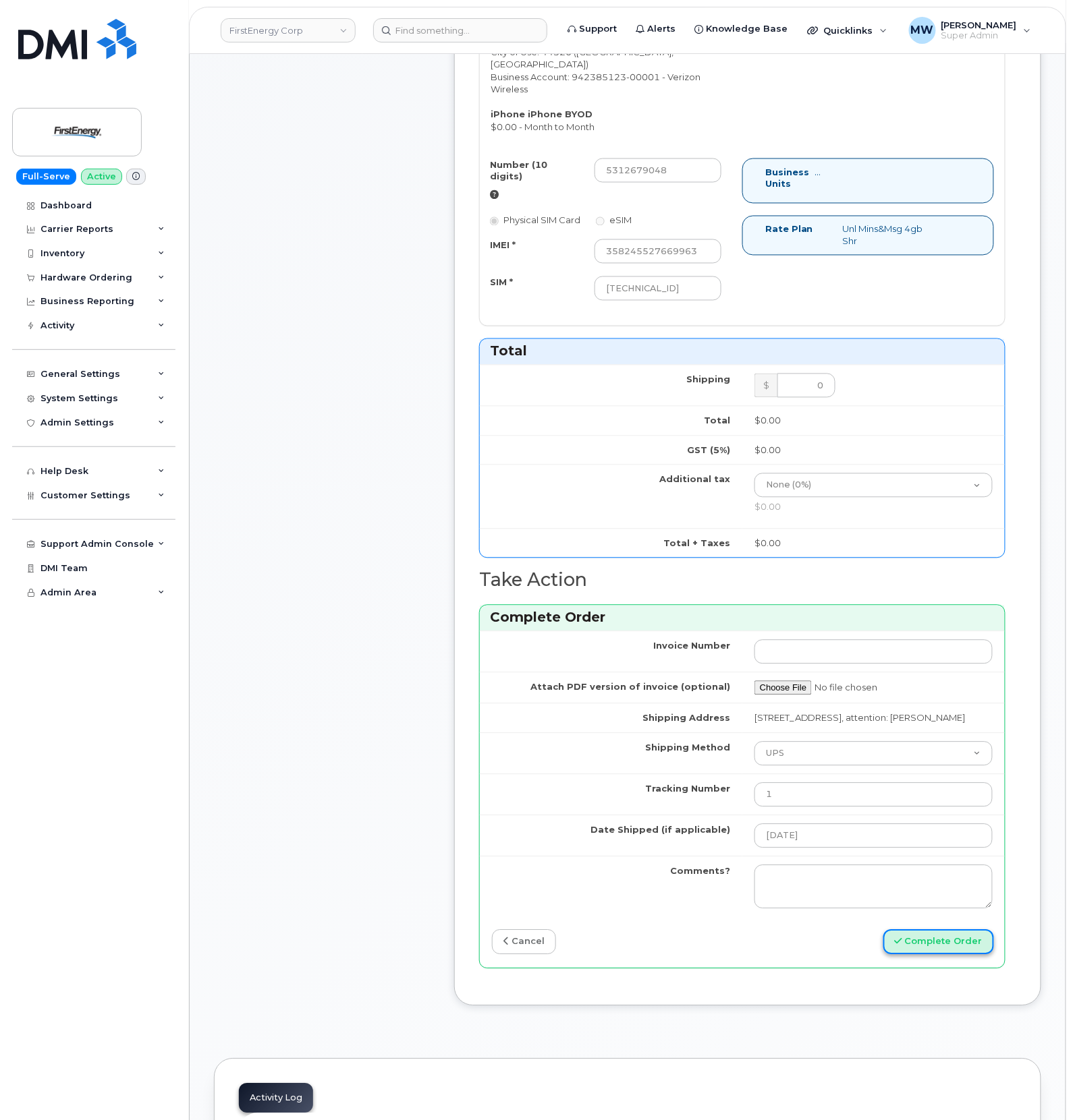
click at [978, 955] on button "Complete Order" at bounding box center [938, 943] width 111 height 25
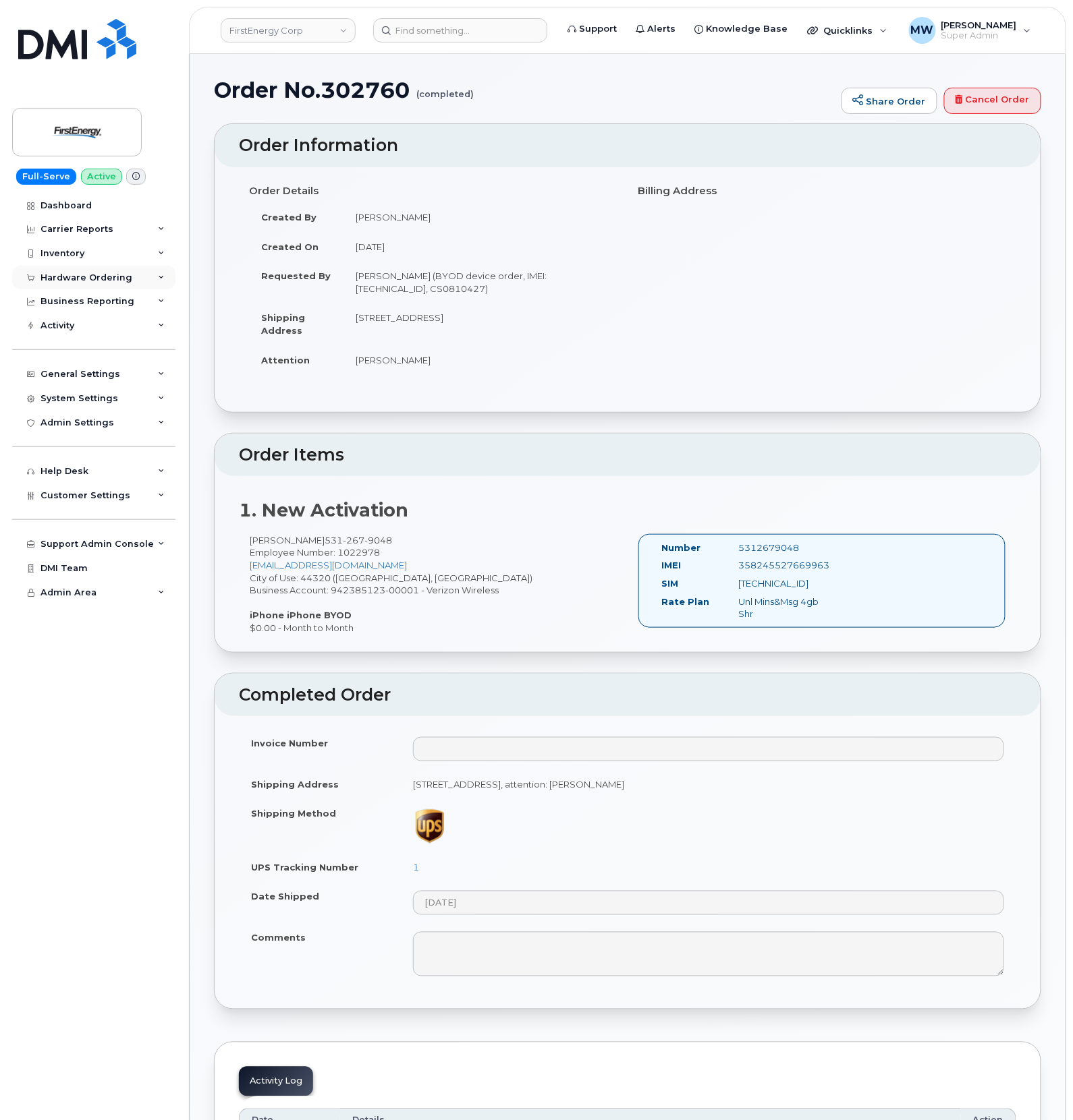
click at [81, 266] on div "Hardware Ordering" at bounding box center [93, 277] width 163 height 24
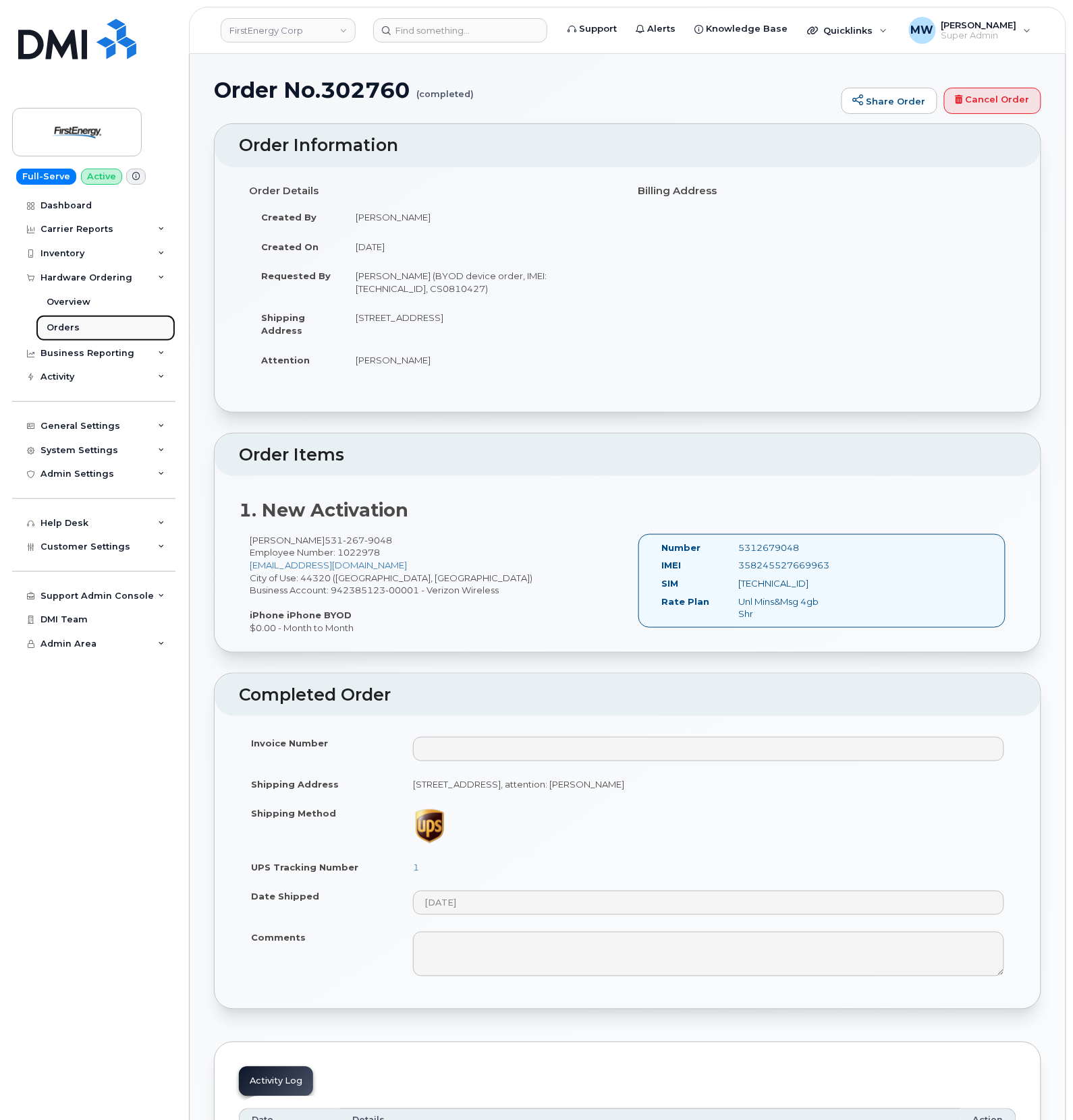
click at [88, 322] on link "Orders" at bounding box center [105, 328] width 140 height 26
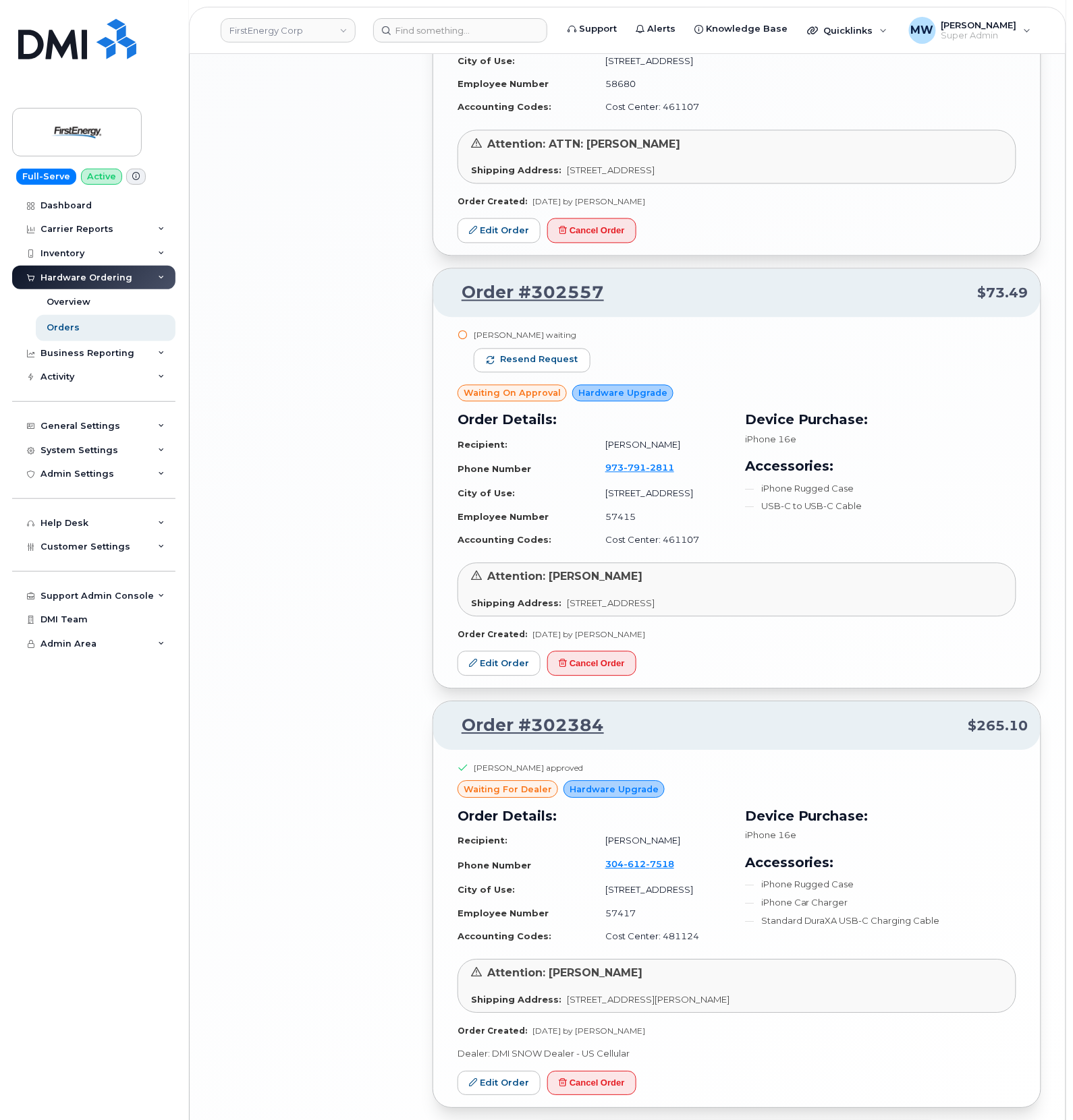
scroll to position [2399, 0]
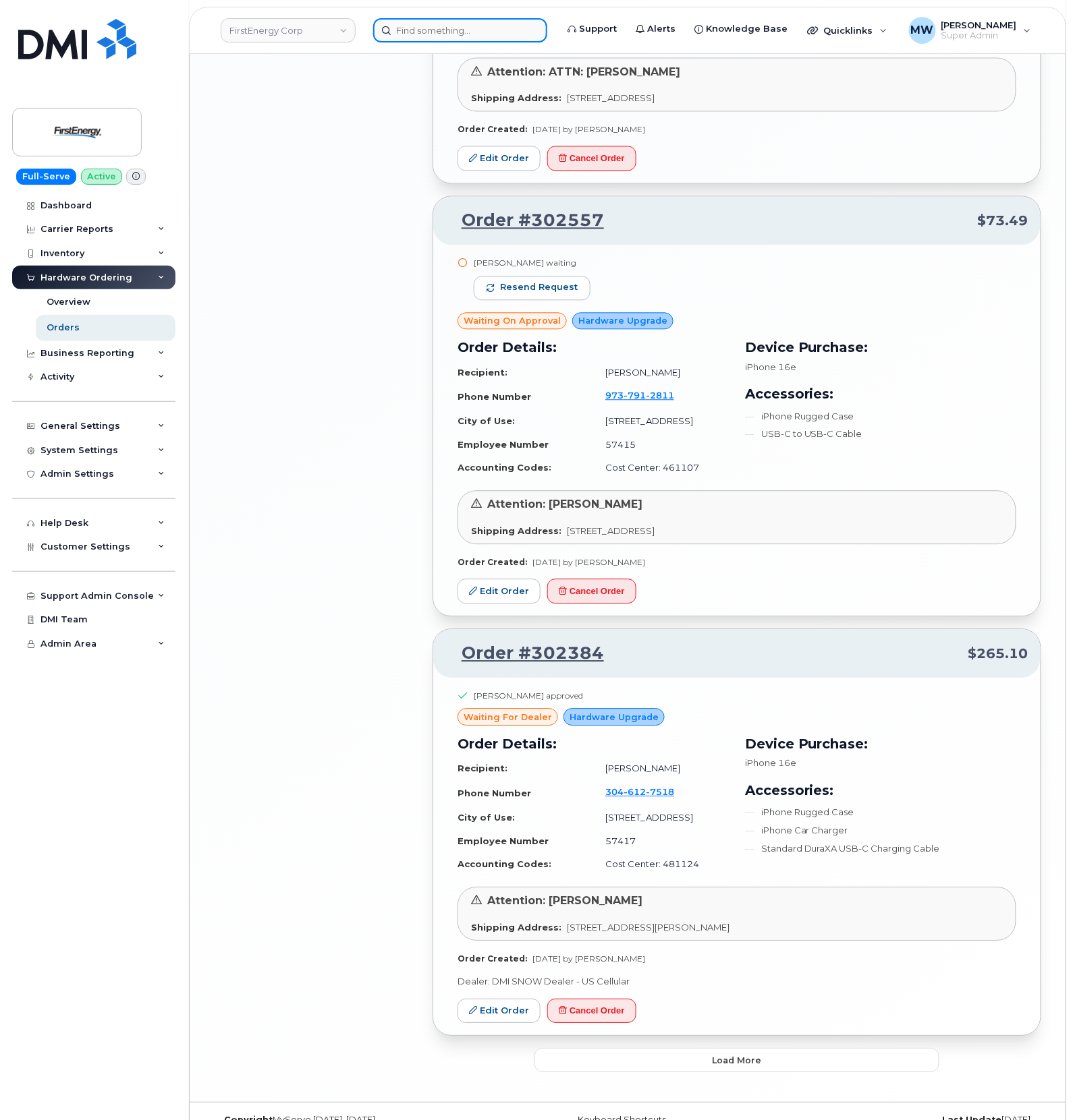
click at [404, 33] on input at bounding box center [460, 30] width 174 height 24
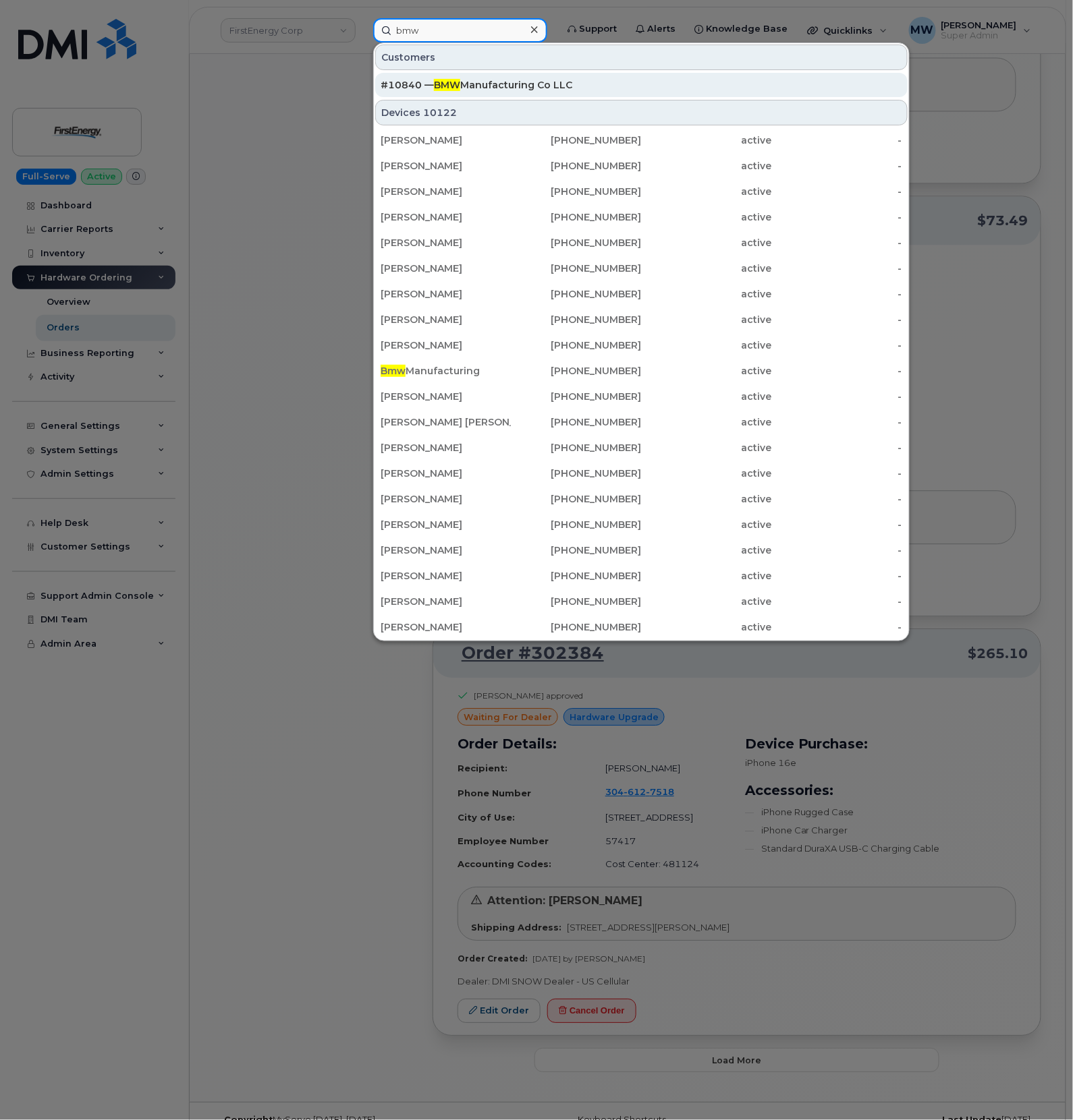
type input "bmw"
click at [462, 93] on div "#10840 — BMW Manufacturing Co LLC" at bounding box center [641, 85] width 522 height 24
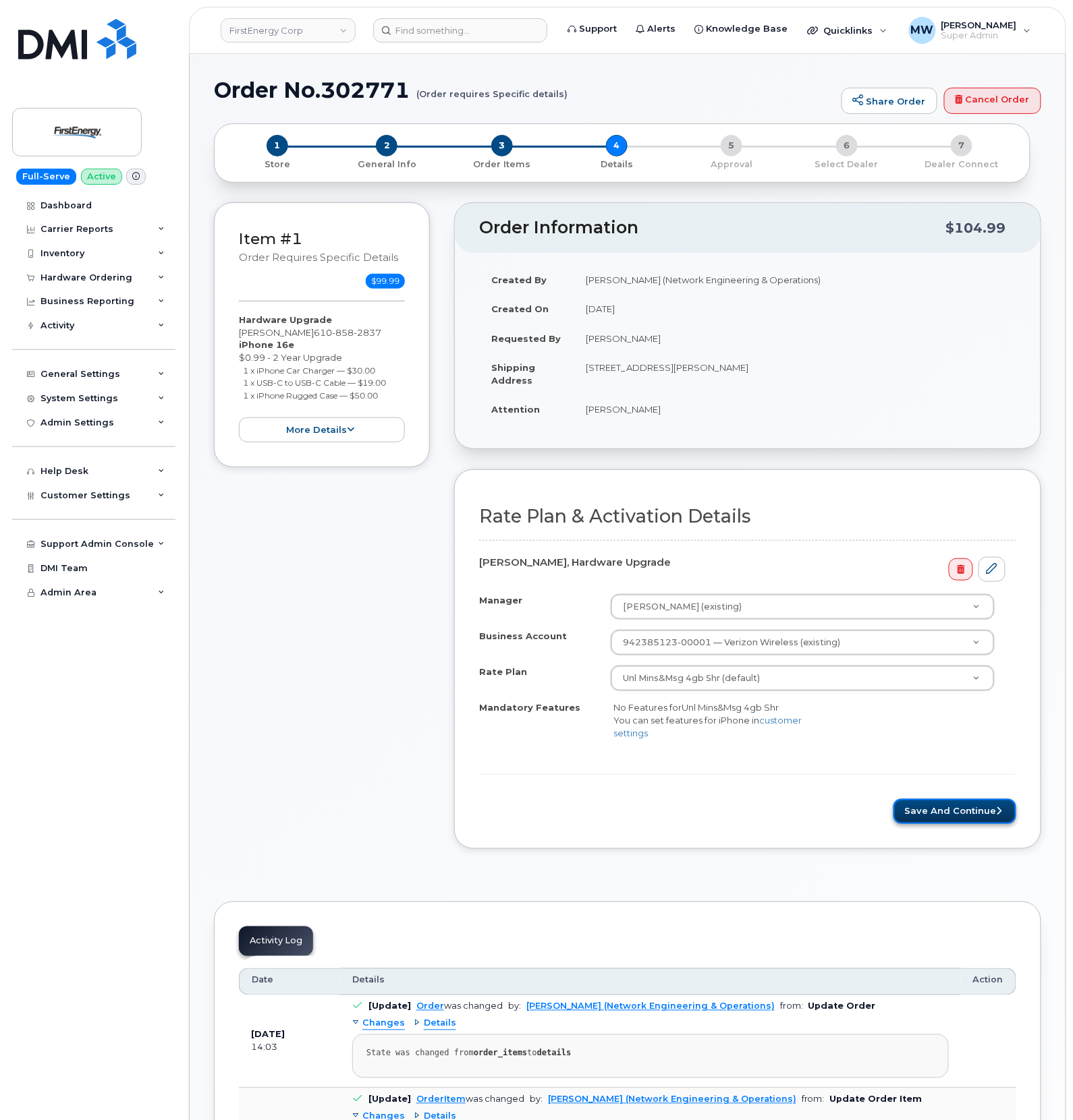
click at [929, 820] on button "Save and Continue" at bounding box center [954, 811] width 122 height 25
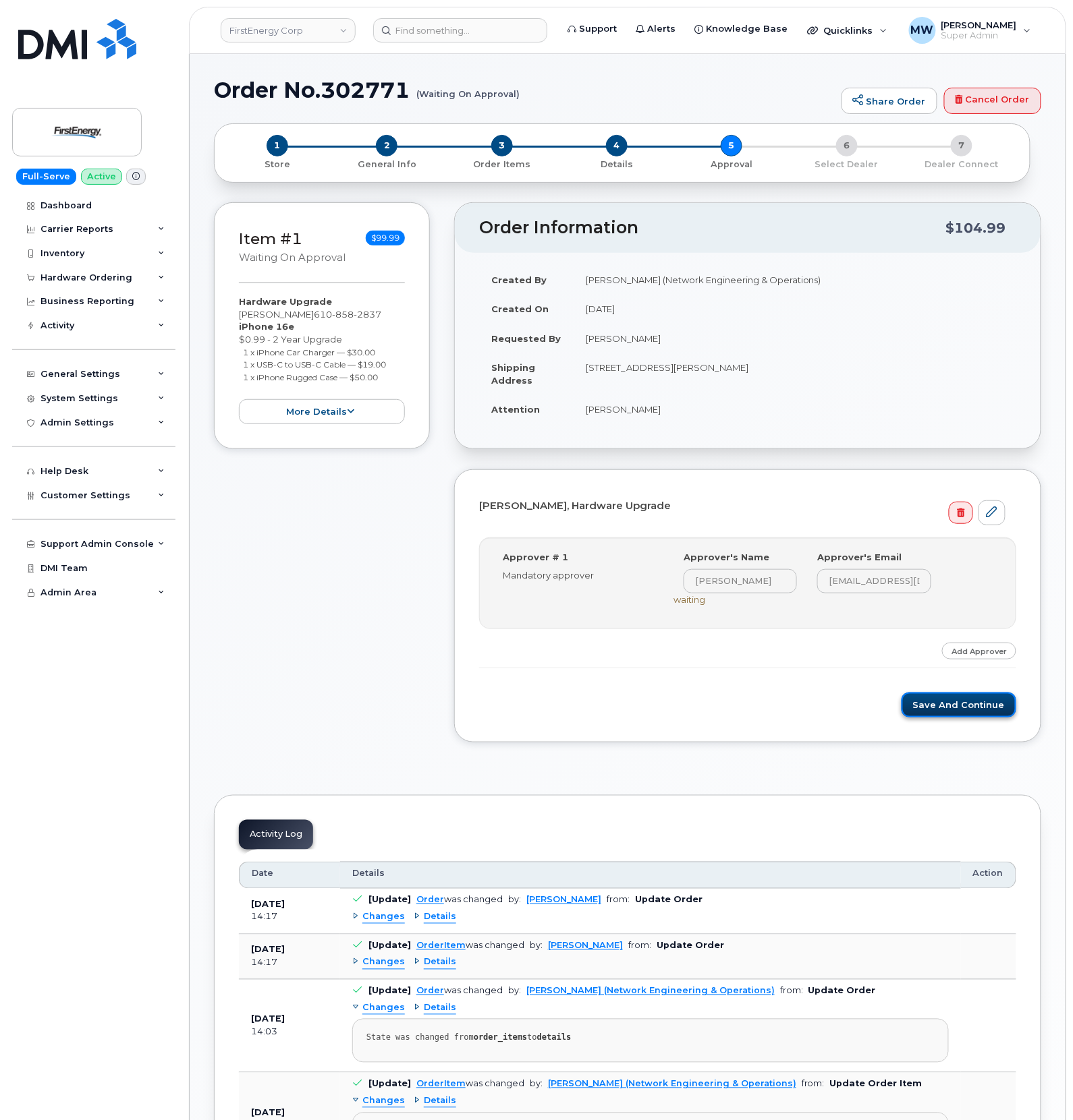
drag, startPoint x: 0, startPoint y: 0, endPoint x: 937, endPoint y: 711, distance: 1176.2
click at [937, 711] on button "Save and Continue" at bounding box center [959, 705] width 115 height 25
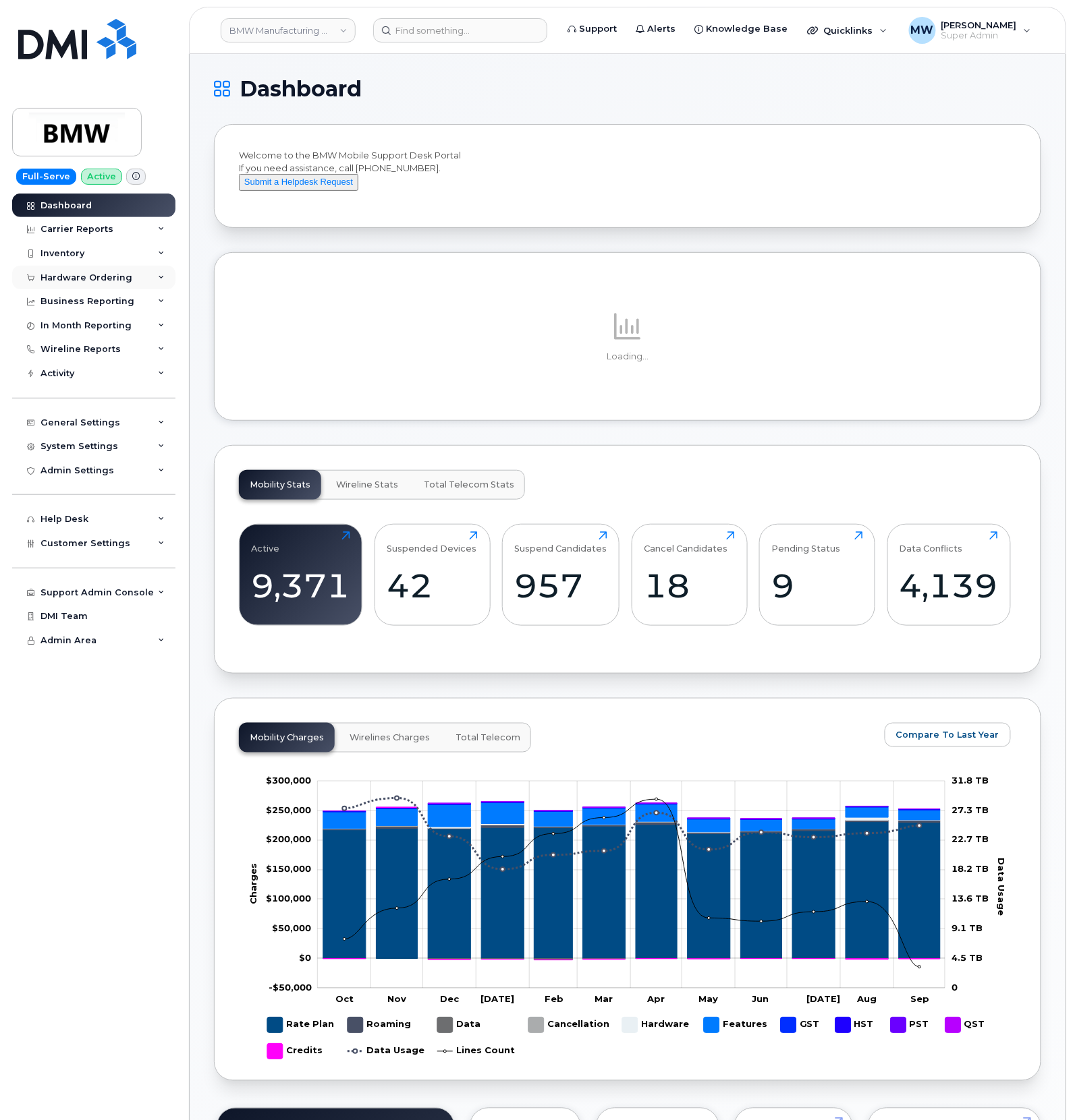
click at [96, 287] on div "Hardware Ordering" at bounding box center [93, 277] width 163 height 24
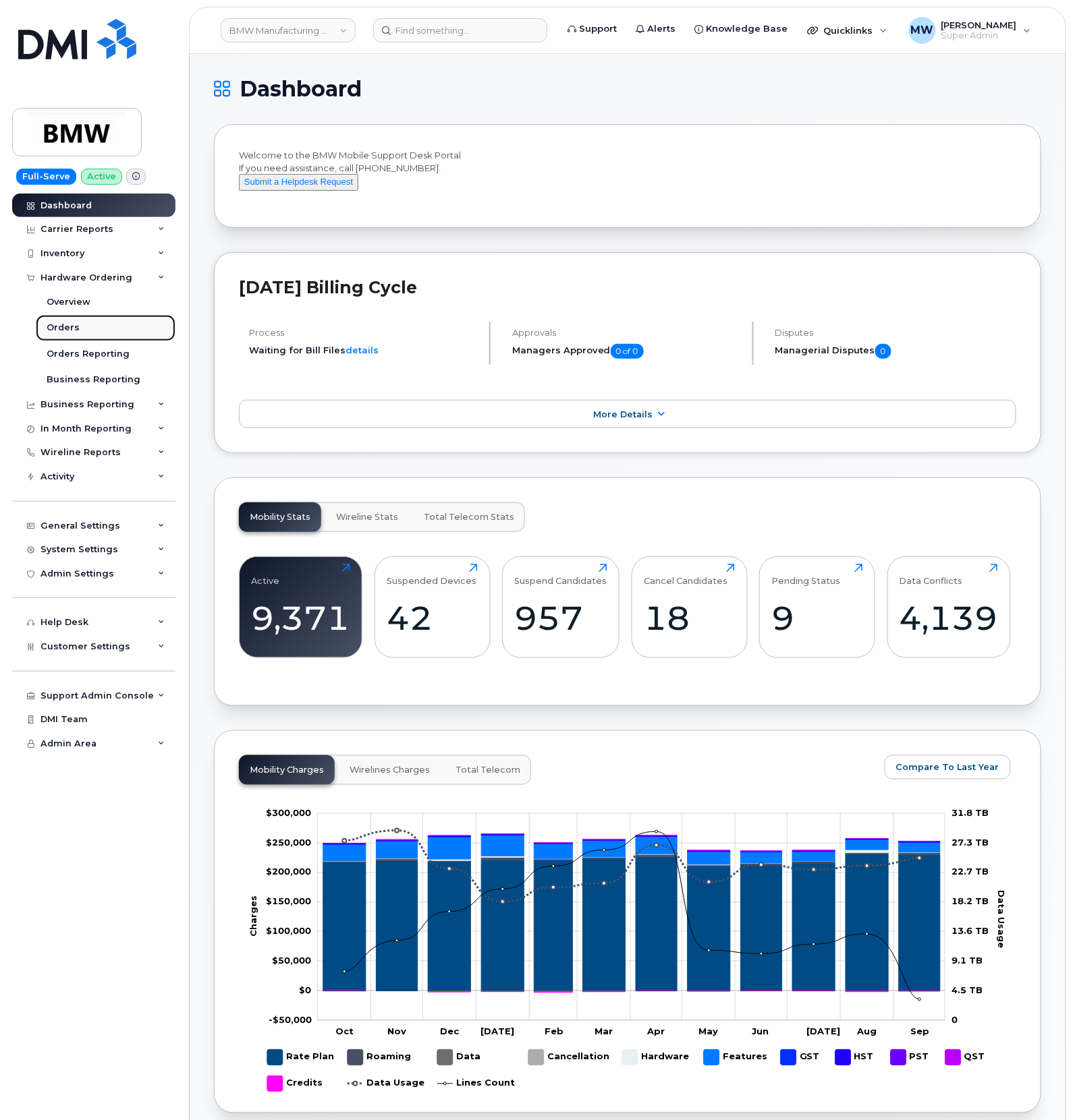
click at [87, 335] on link "Orders" at bounding box center [105, 328] width 140 height 26
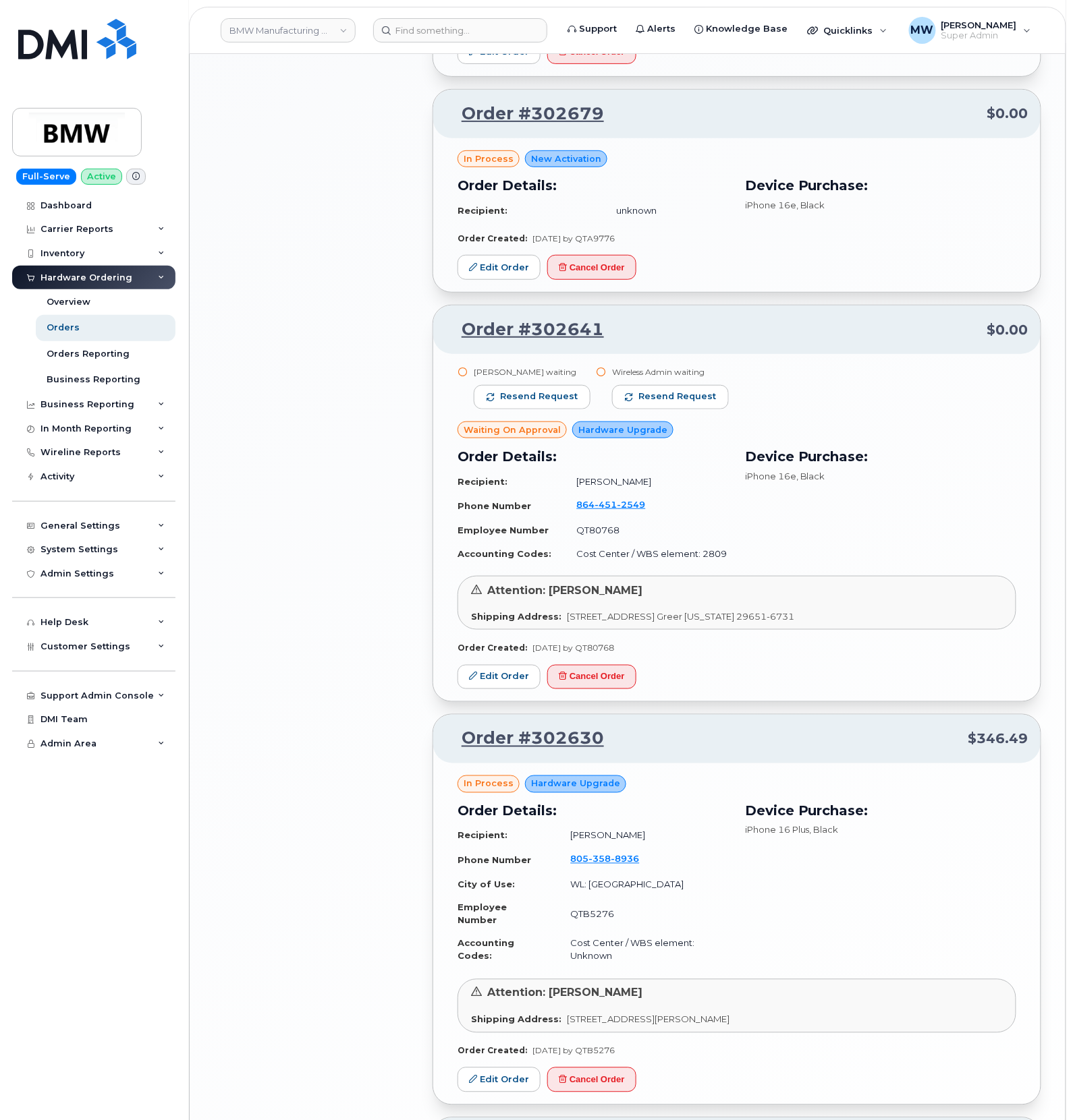
scroll to position [1798, 0]
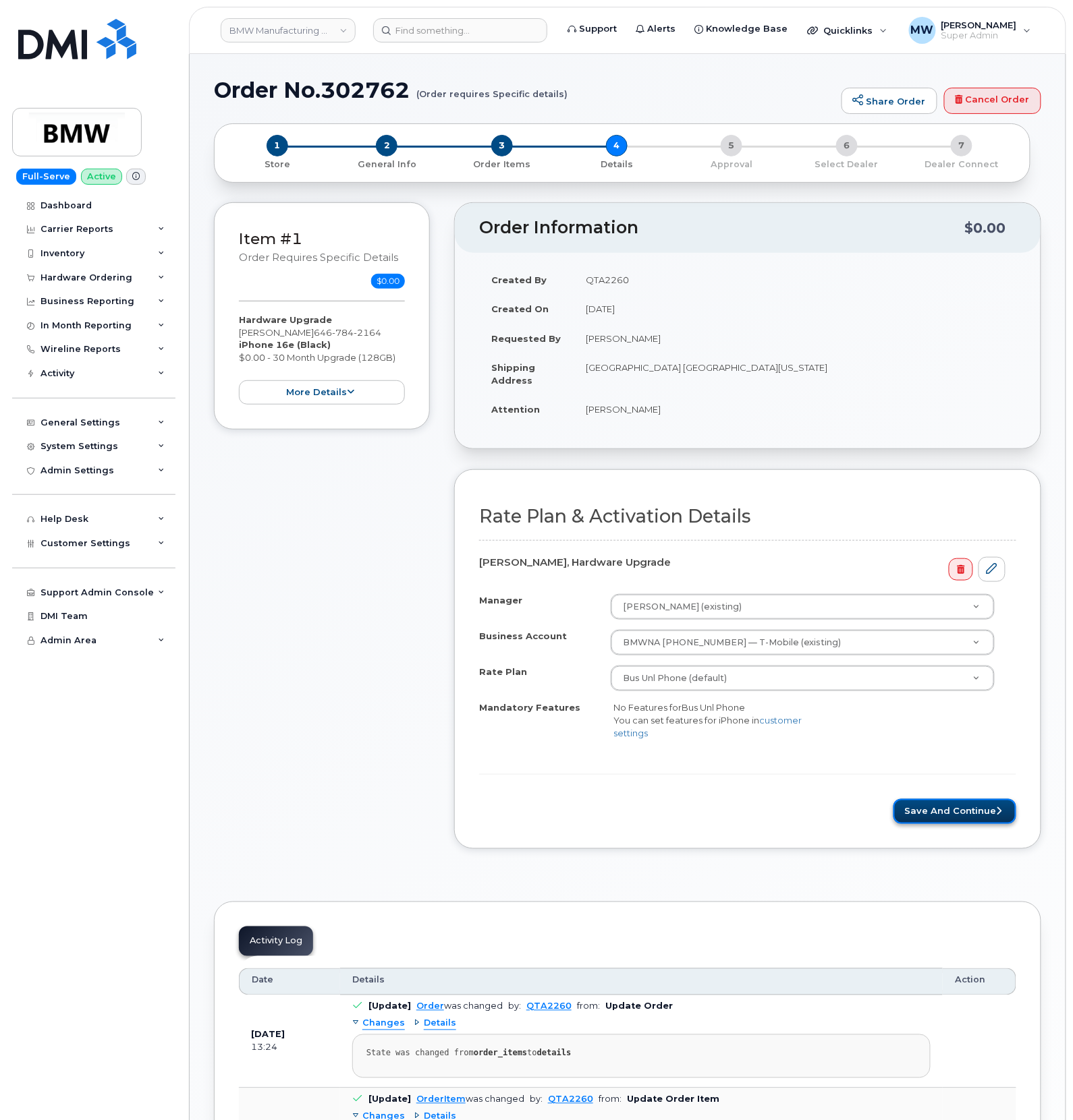
click at [937, 805] on button "Save and Continue" at bounding box center [954, 811] width 122 height 25
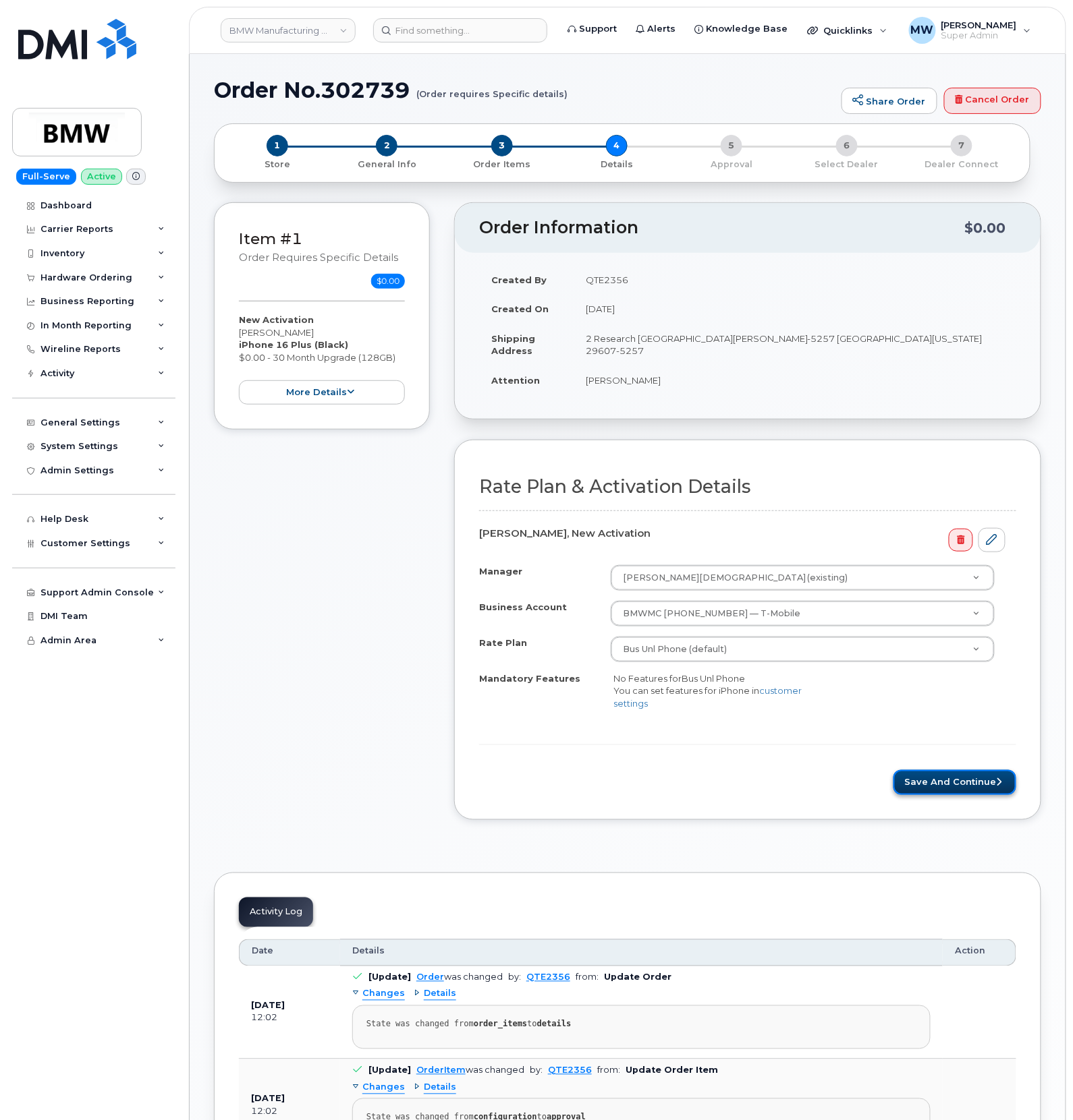
click at [927, 786] on button "Save and Continue" at bounding box center [954, 783] width 122 height 25
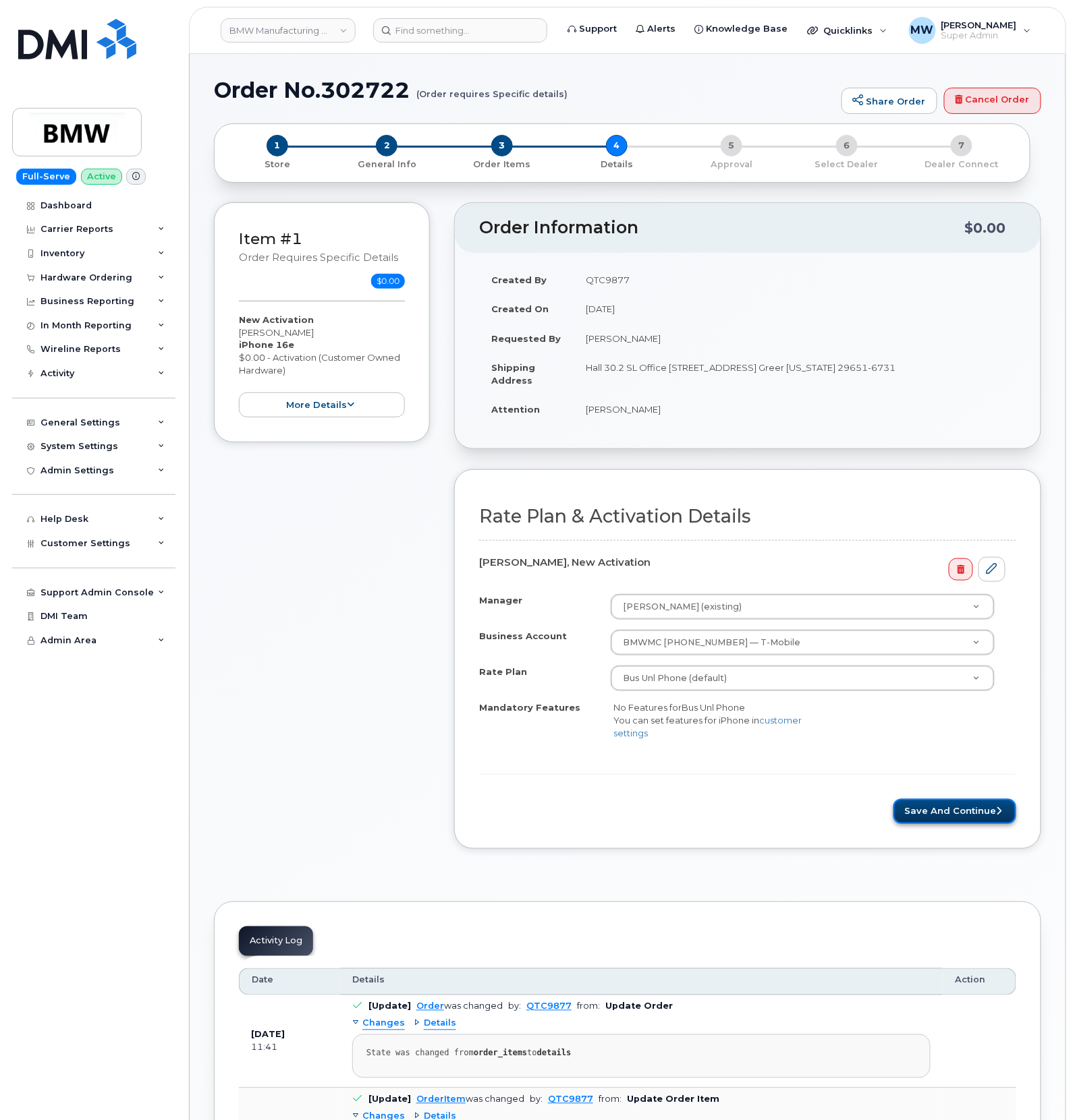
click at [1003, 817] on button "Save and Continue" at bounding box center [954, 811] width 122 height 25
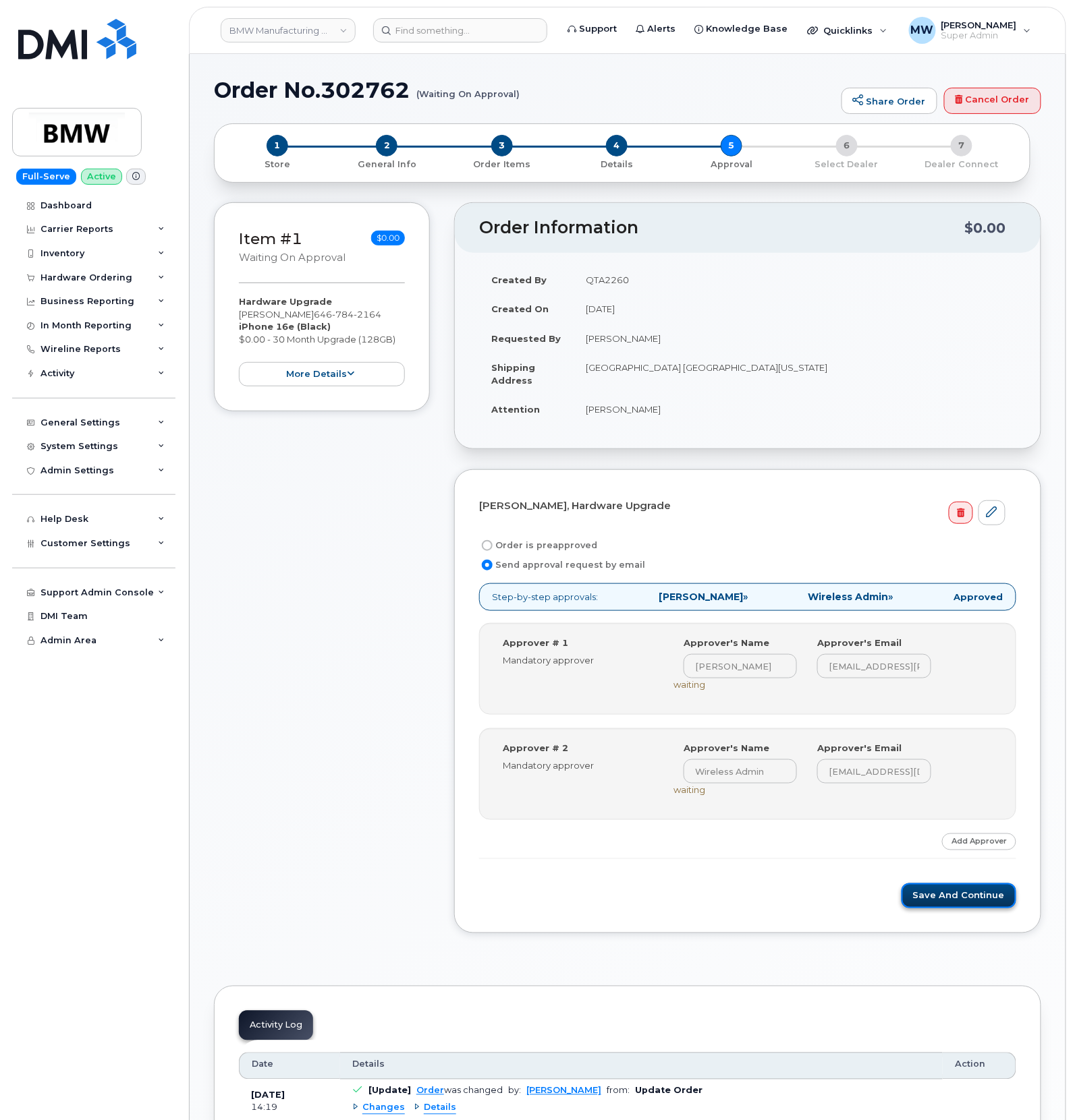
click at [916, 898] on button "Save and Continue" at bounding box center [959, 896] width 115 height 25
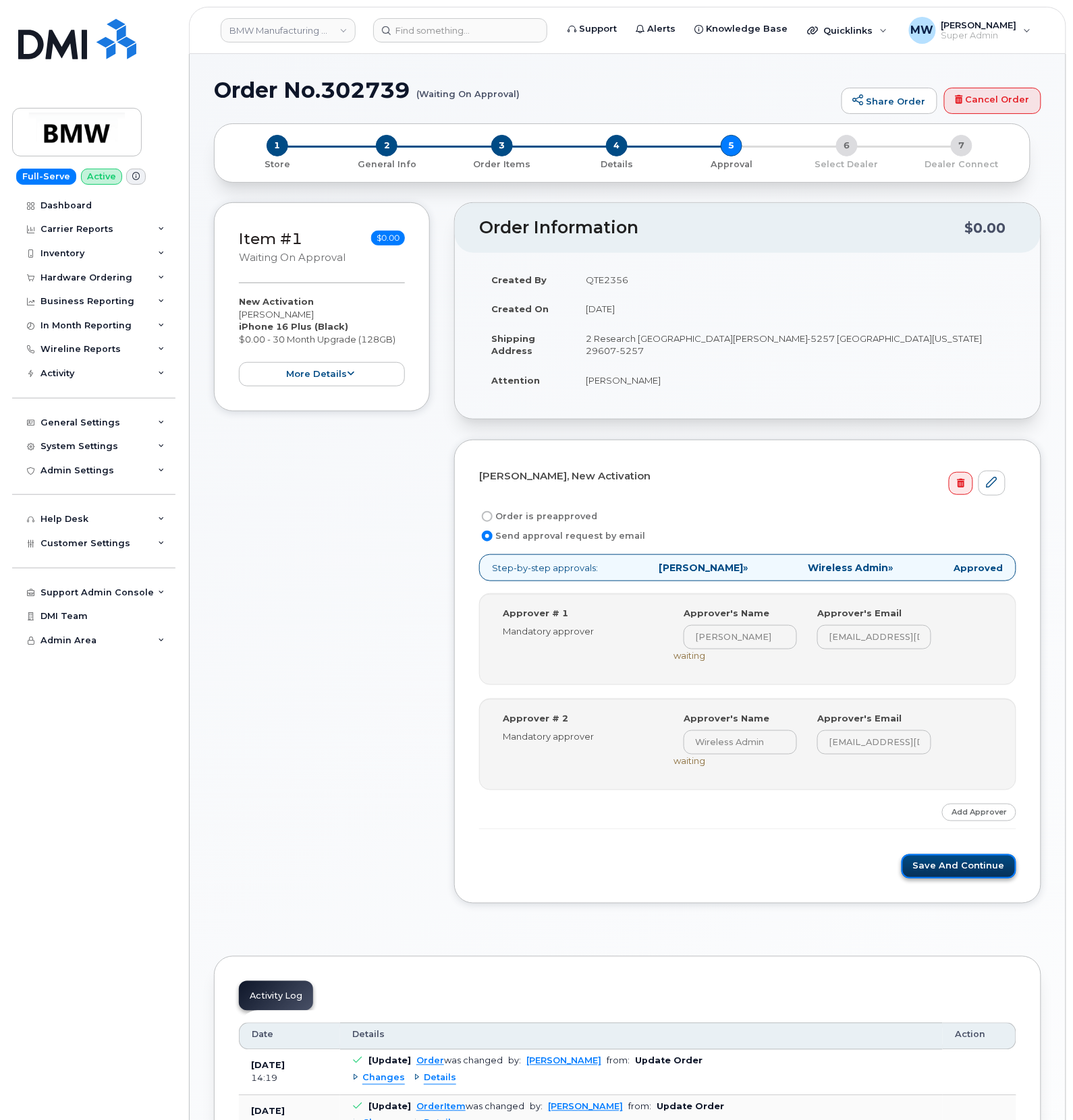
click at [951, 874] on button "Save and Continue" at bounding box center [959, 867] width 115 height 25
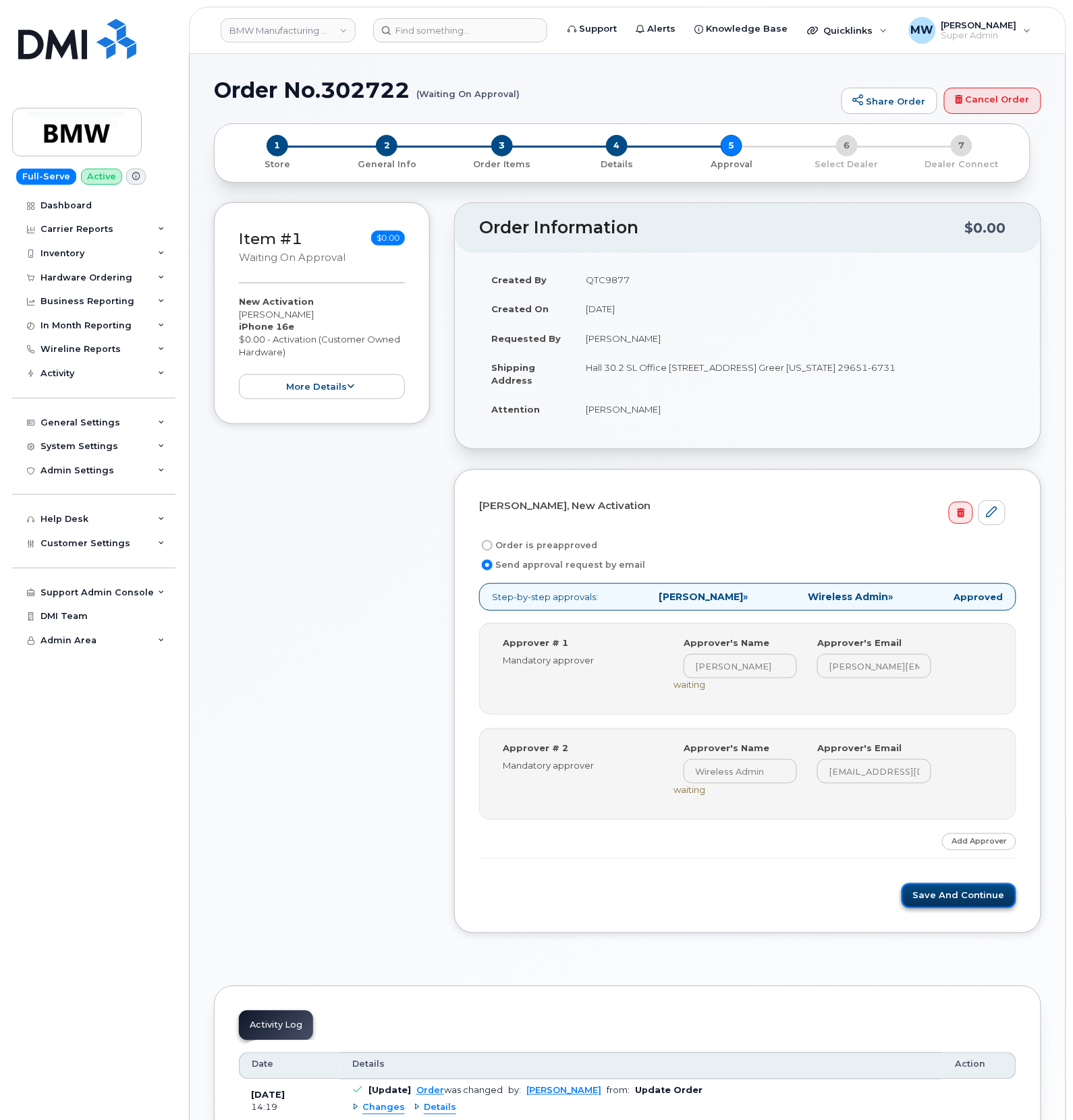
click at [925, 903] on button "Save and Continue" at bounding box center [959, 896] width 115 height 25
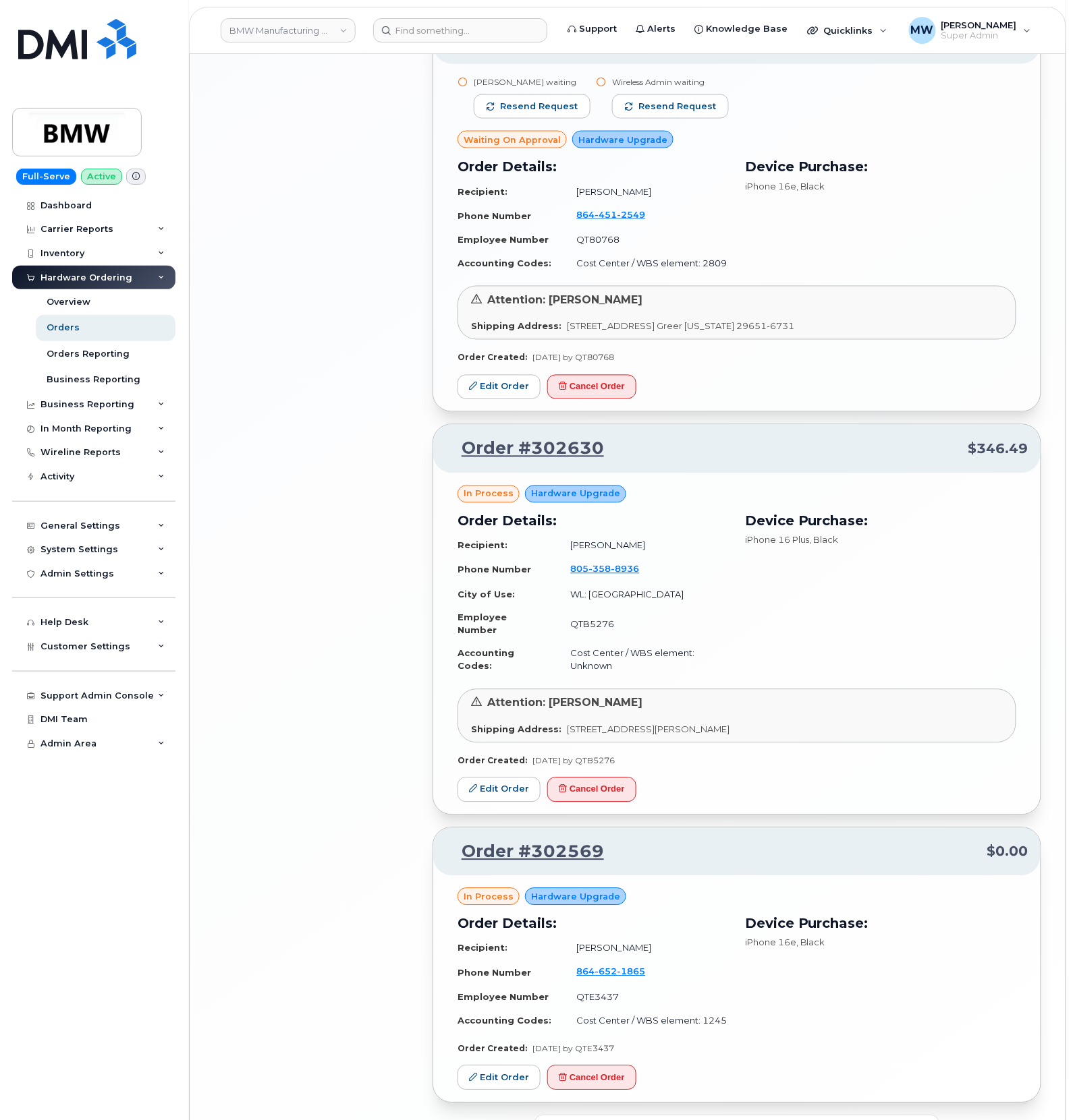
scroll to position [2194, 0]
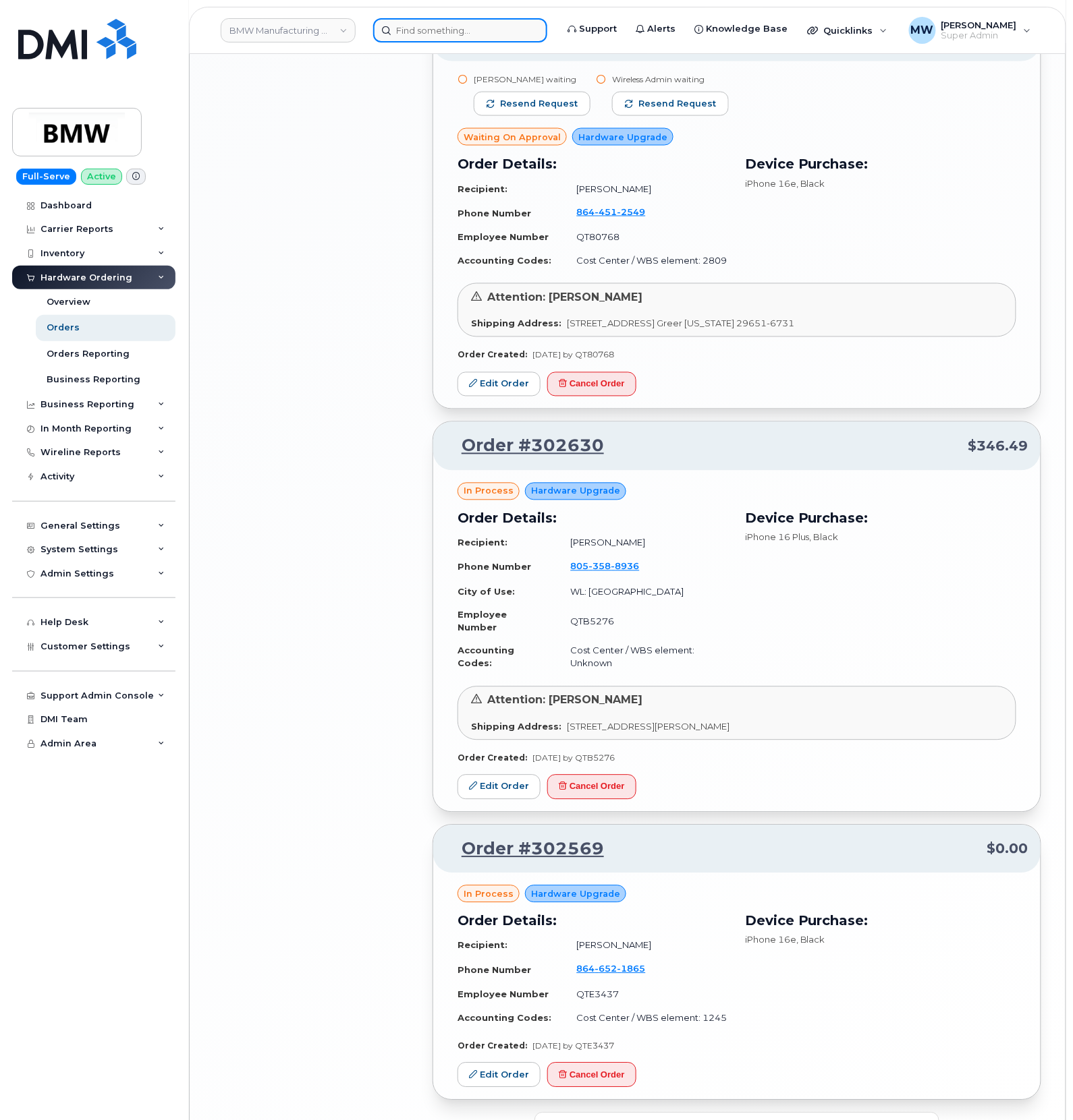
click at [419, 30] on input at bounding box center [460, 30] width 174 height 24
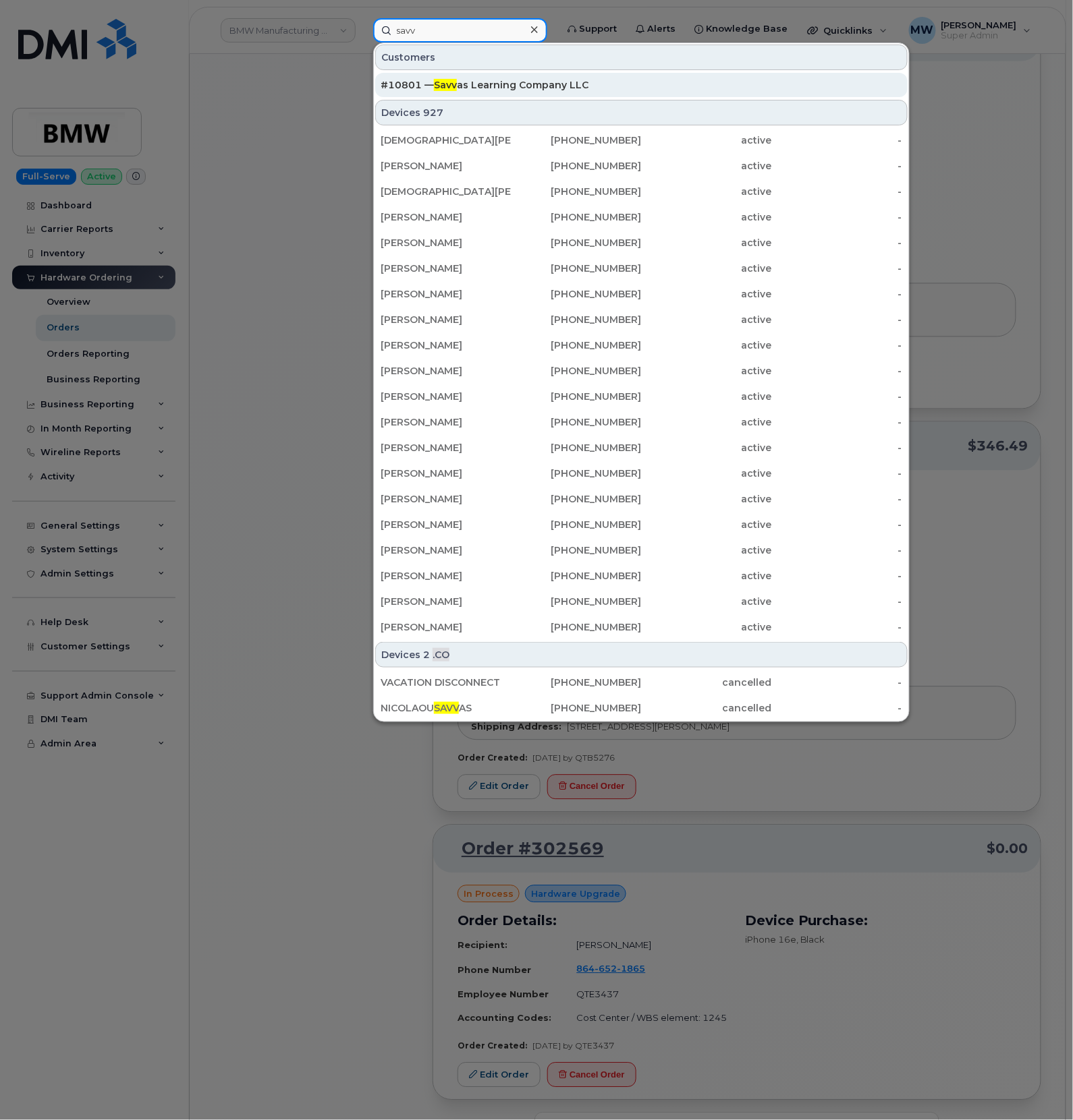
type input "savv"
click at [450, 89] on span "Savv" at bounding box center [445, 85] width 23 height 12
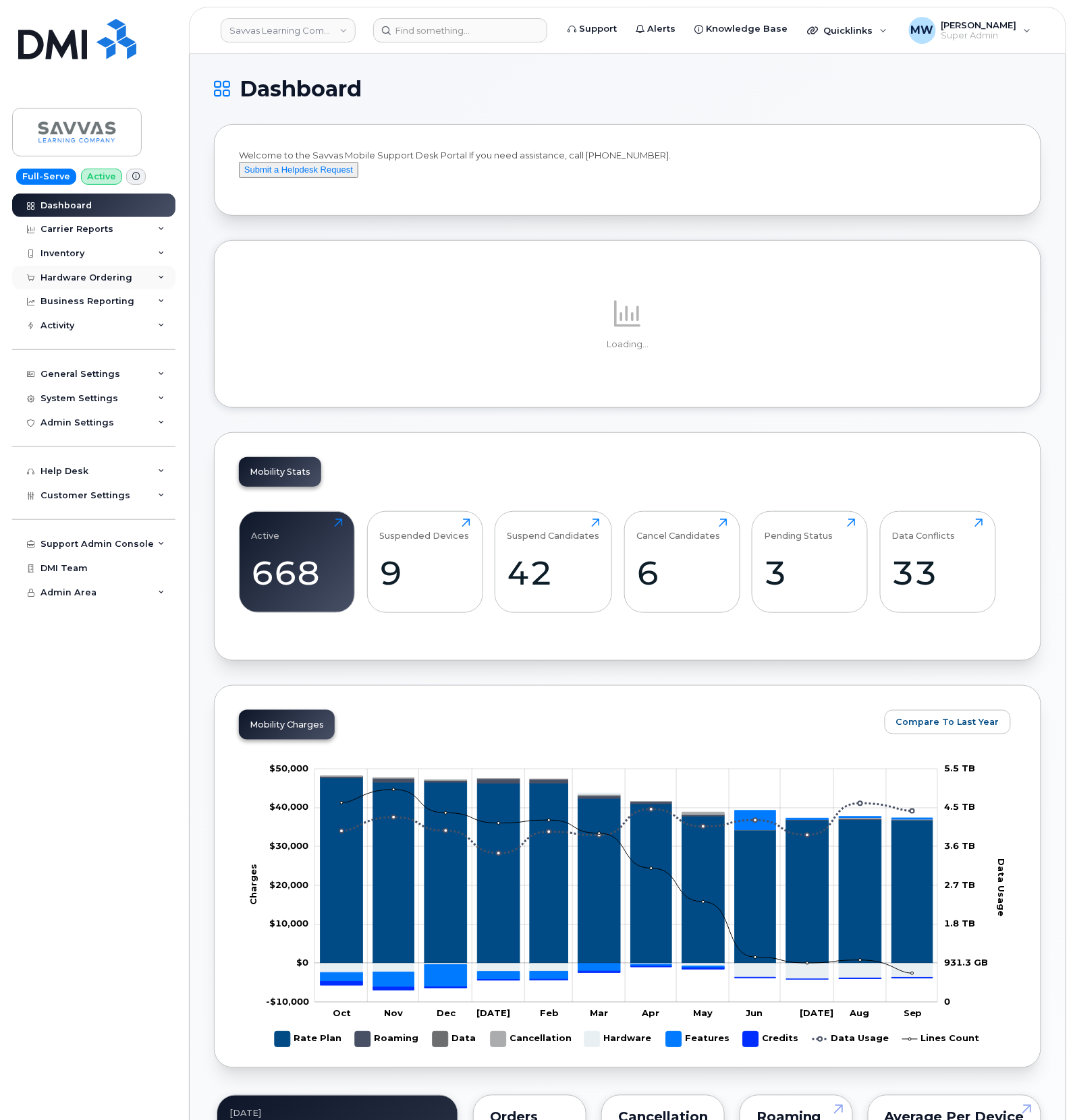
click at [73, 267] on div "Hardware Ordering" at bounding box center [93, 277] width 163 height 24
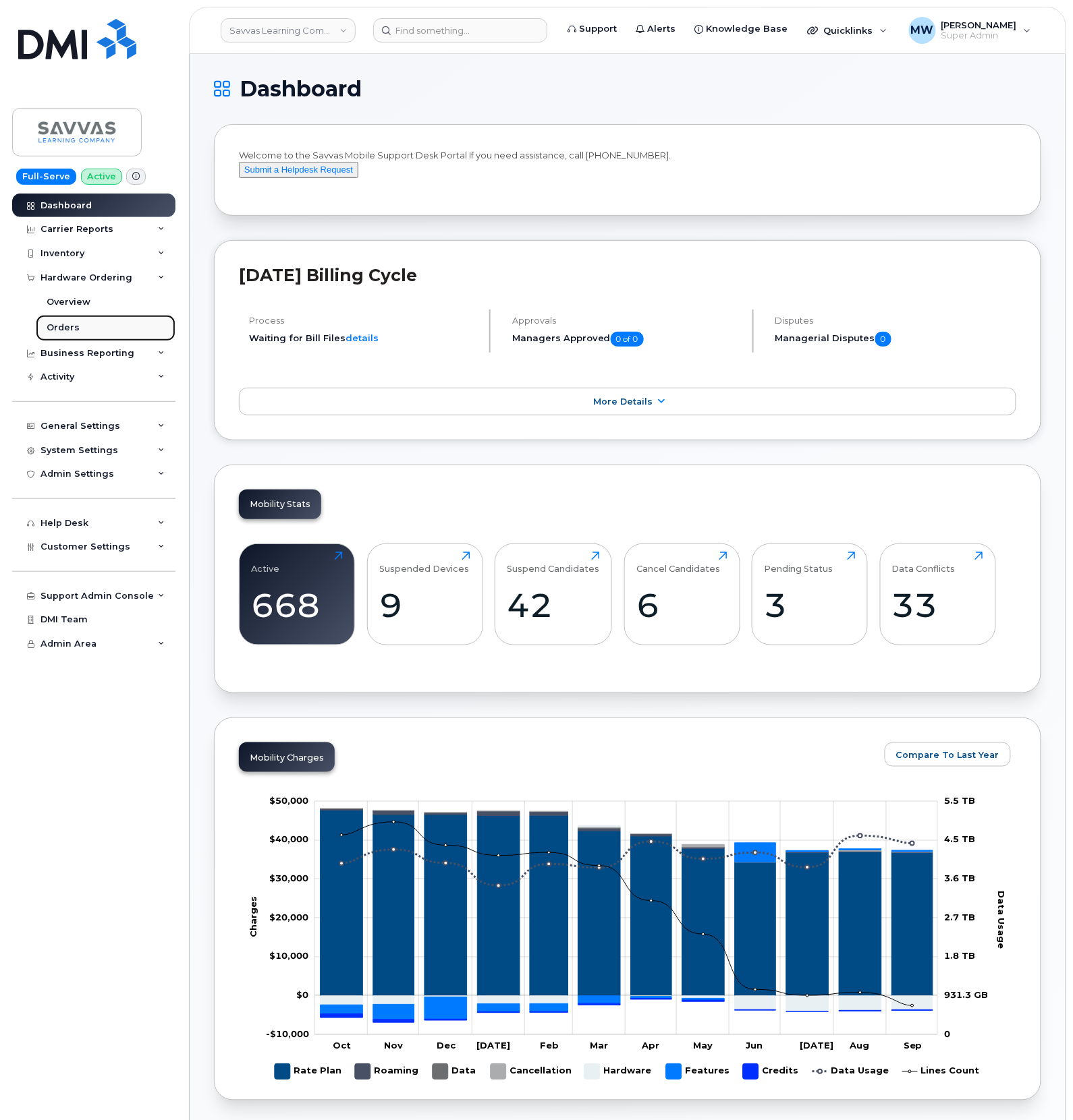
click at [85, 327] on link "Orders" at bounding box center [105, 328] width 140 height 26
